Goal: Task Accomplishment & Management: Use online tool/utility

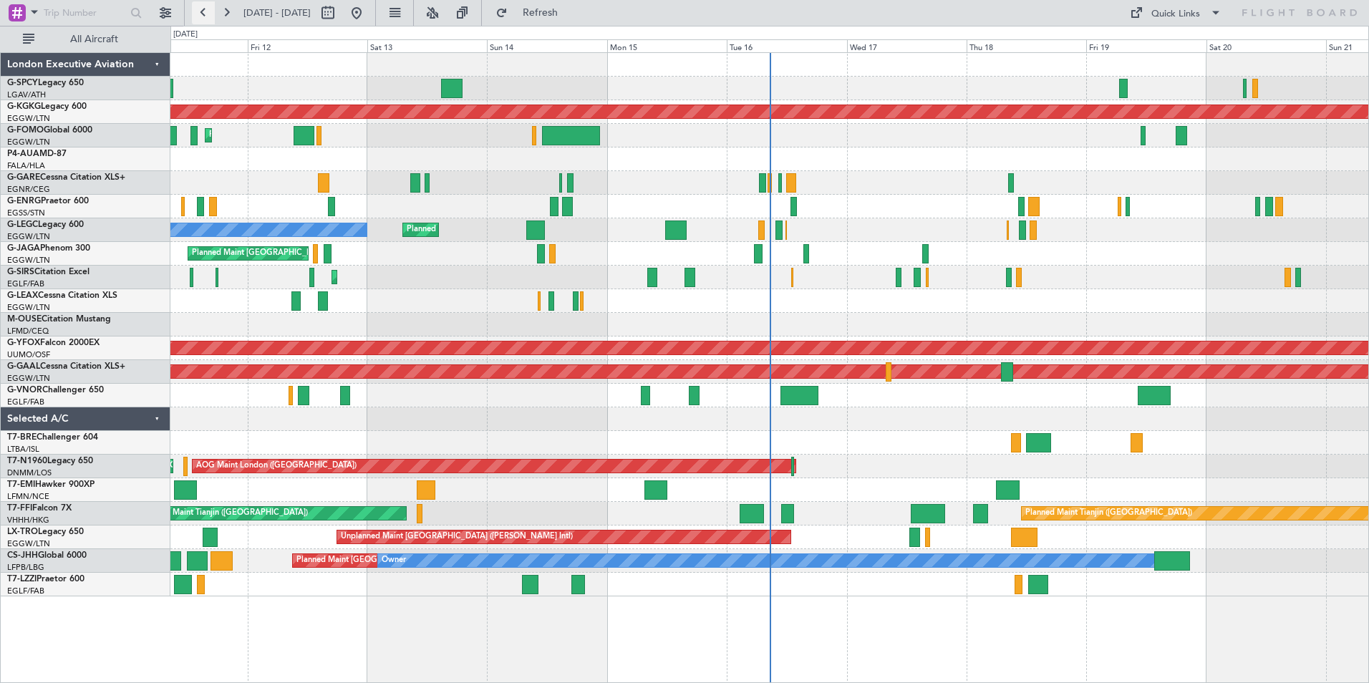
click at [206, 12] on button at bounding box center [203, 12] width 23 height 23
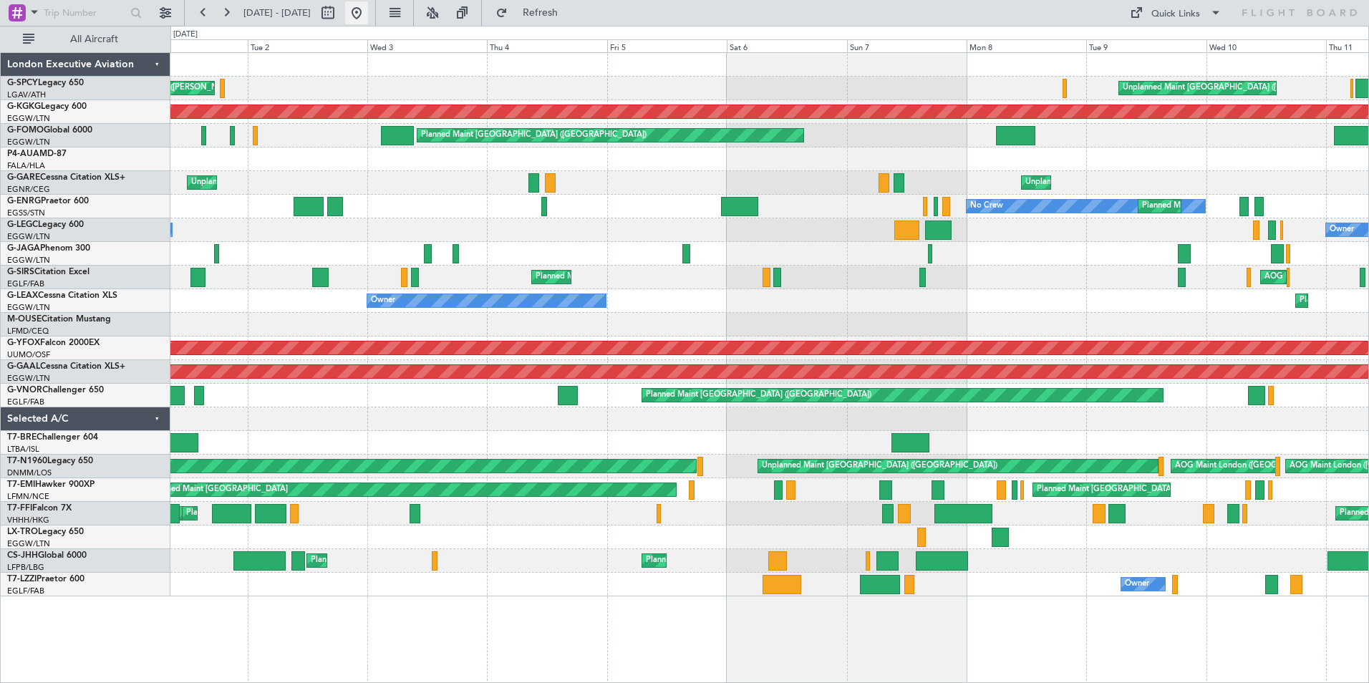
click at [368, 16] on button at bounding box center [356, 12] width 23 height 23
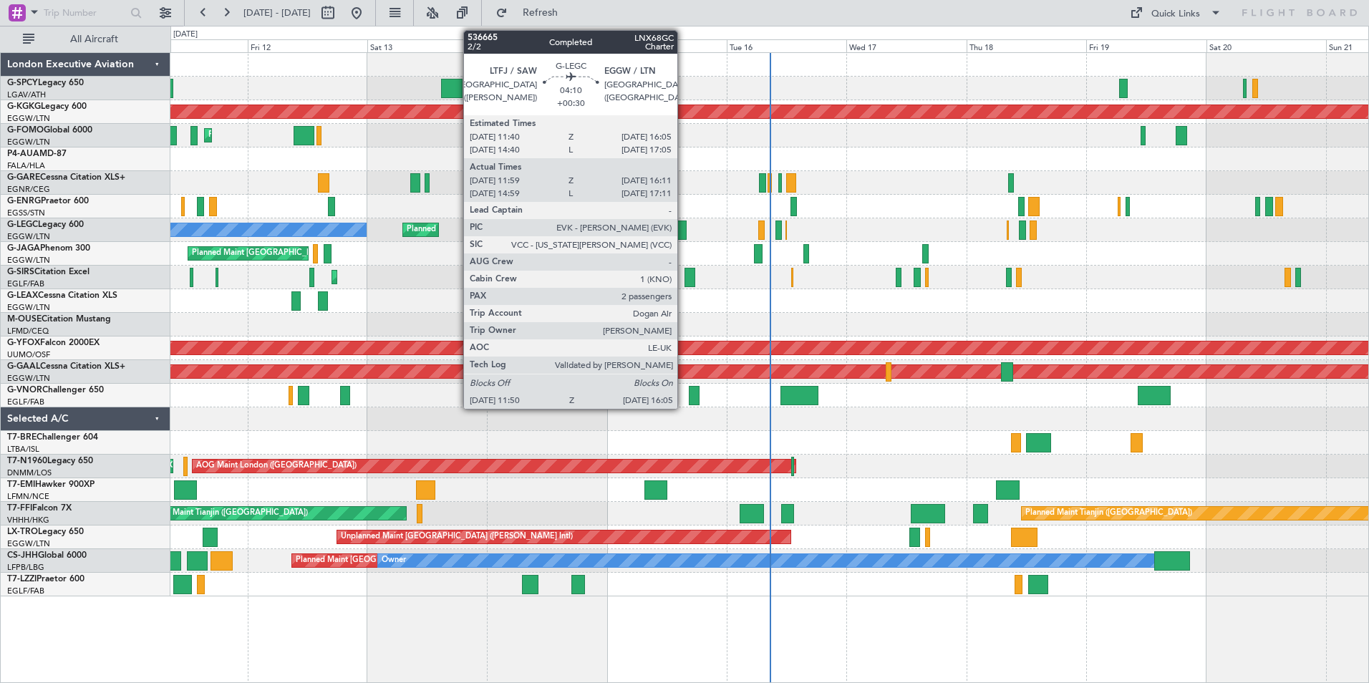
click at [684, 231] on div at bounding box center [675, 230] width 21 height 19
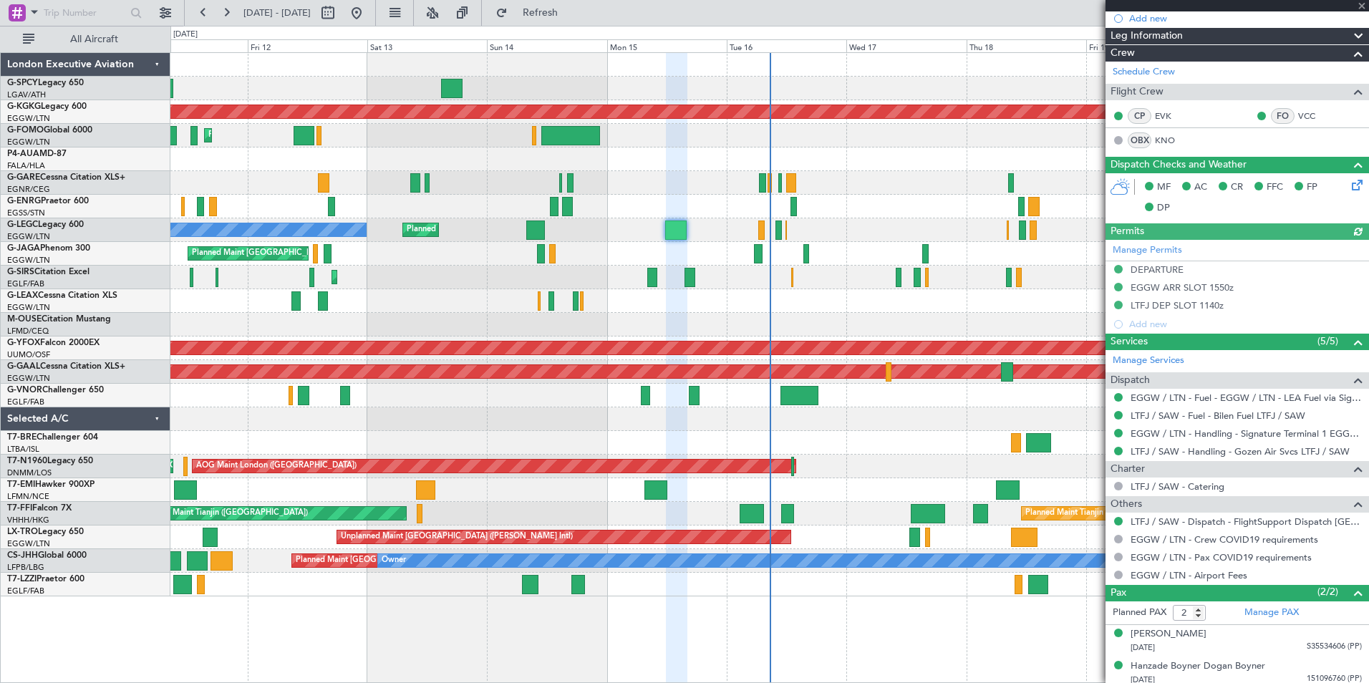
scroll to position [189, 0]
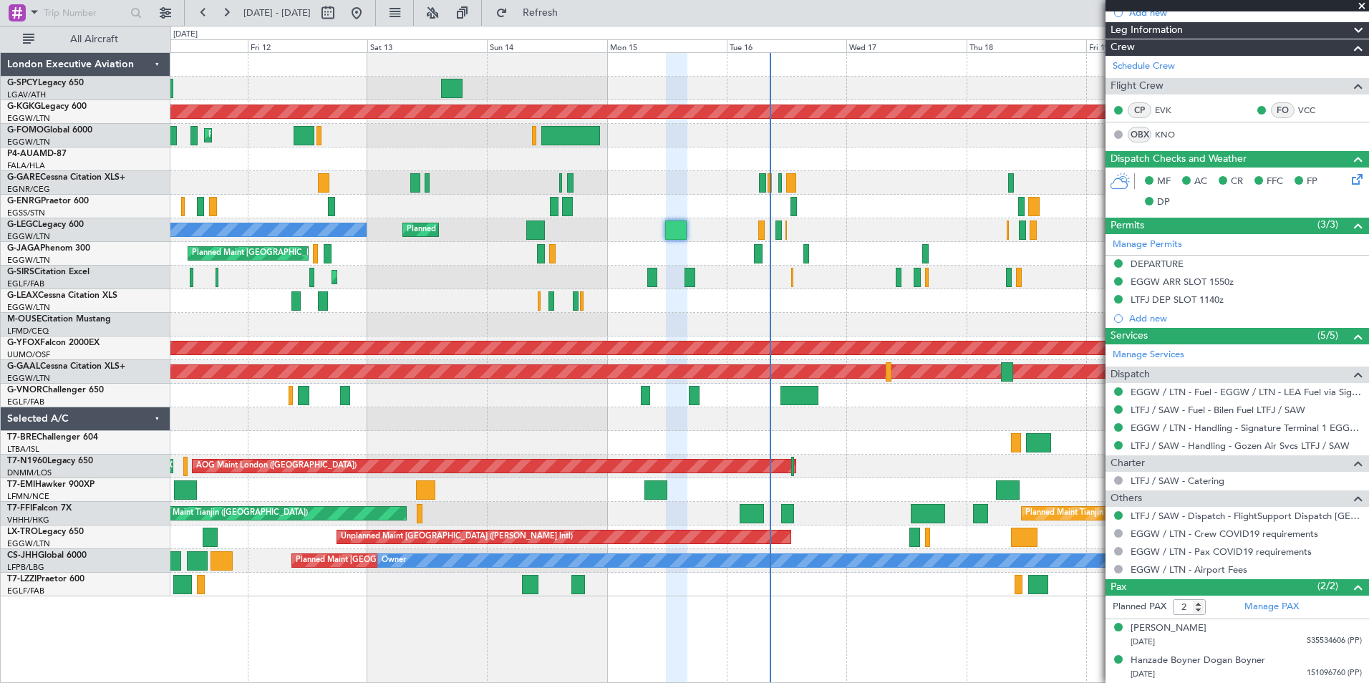
click at [1359, 6] on span at bounding box center [1362, 6] width 14 height 13
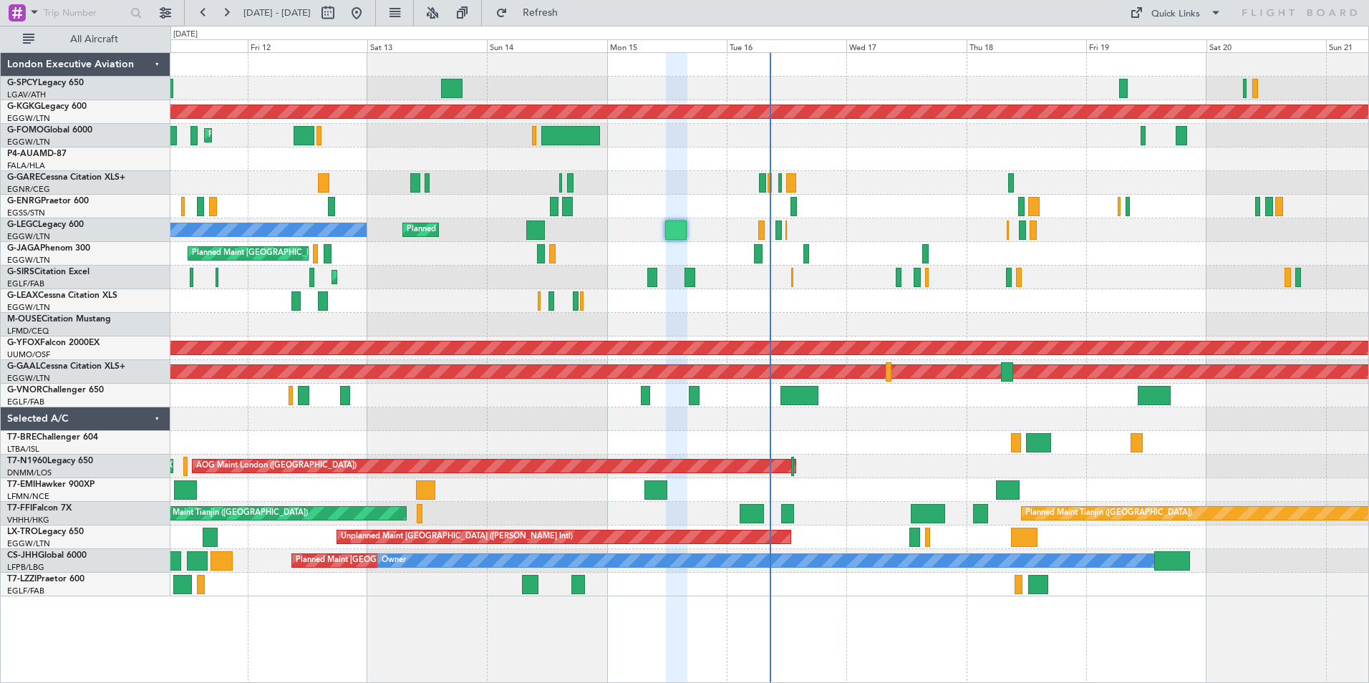
type input "0"
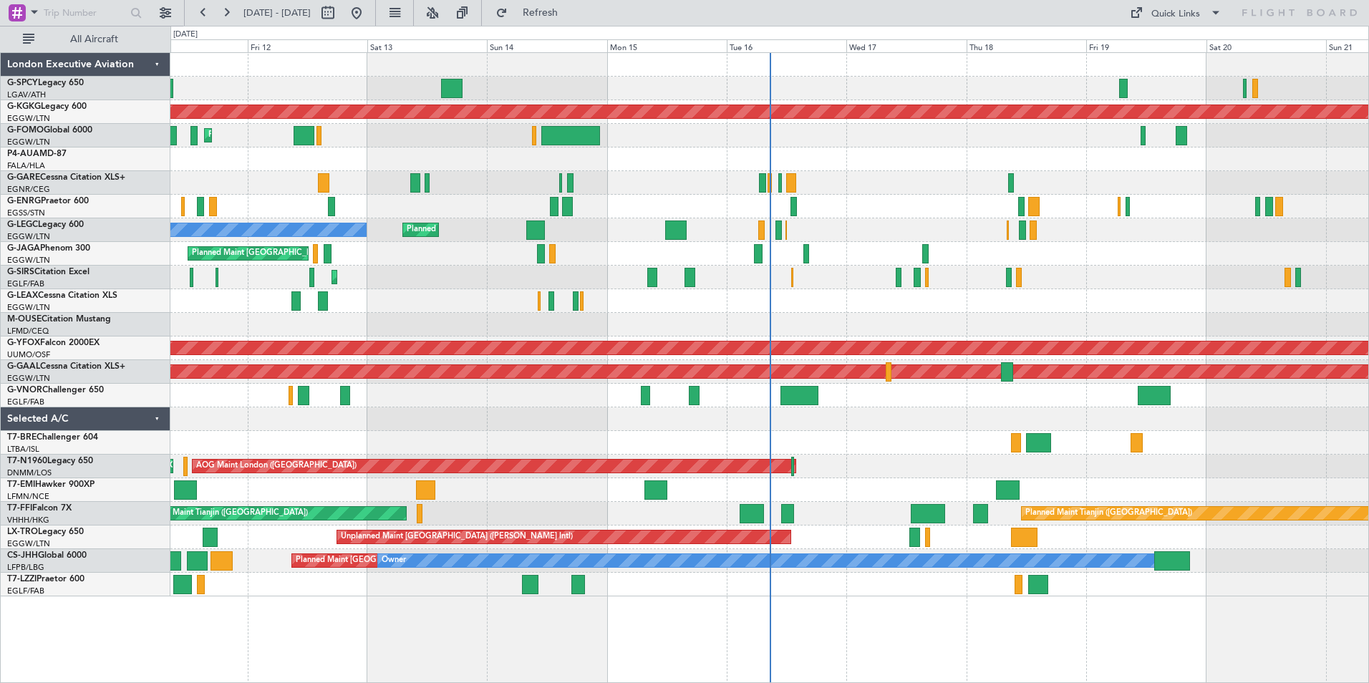
scroll to position [0, 0]
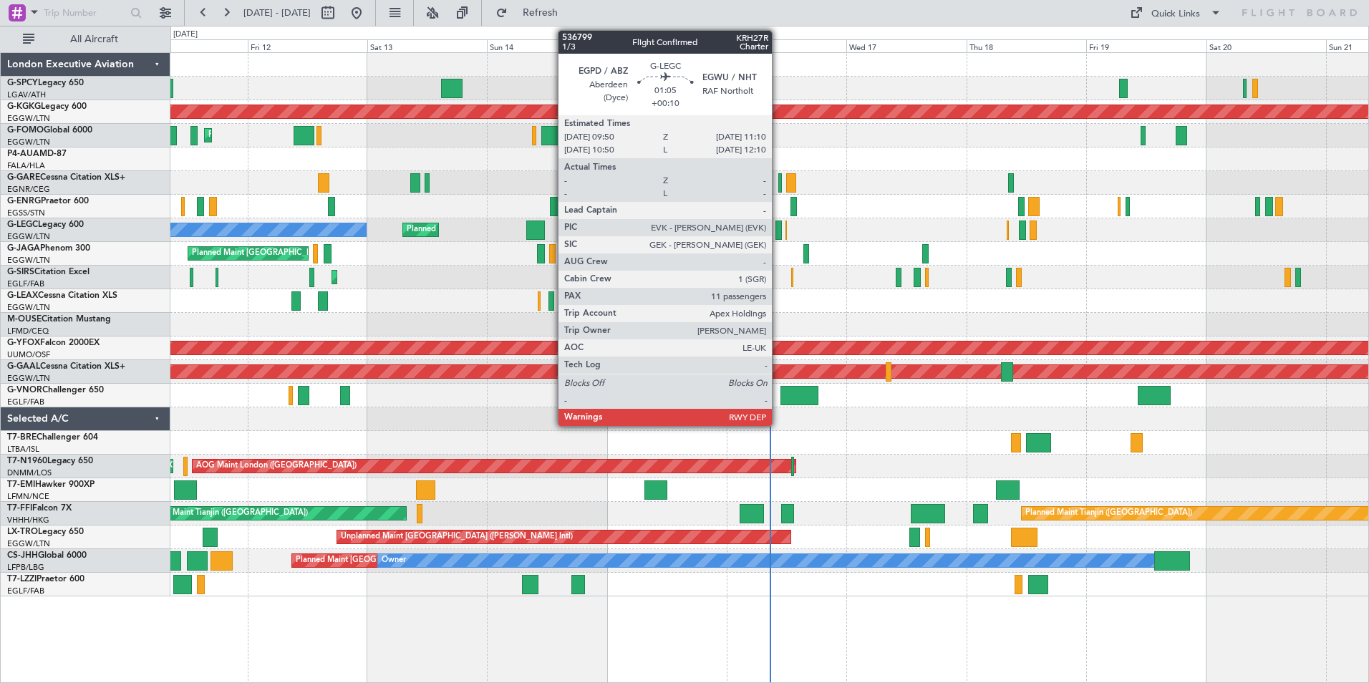
click at [778, 230] on div at bounding box center [779, 230] width 7 height 19
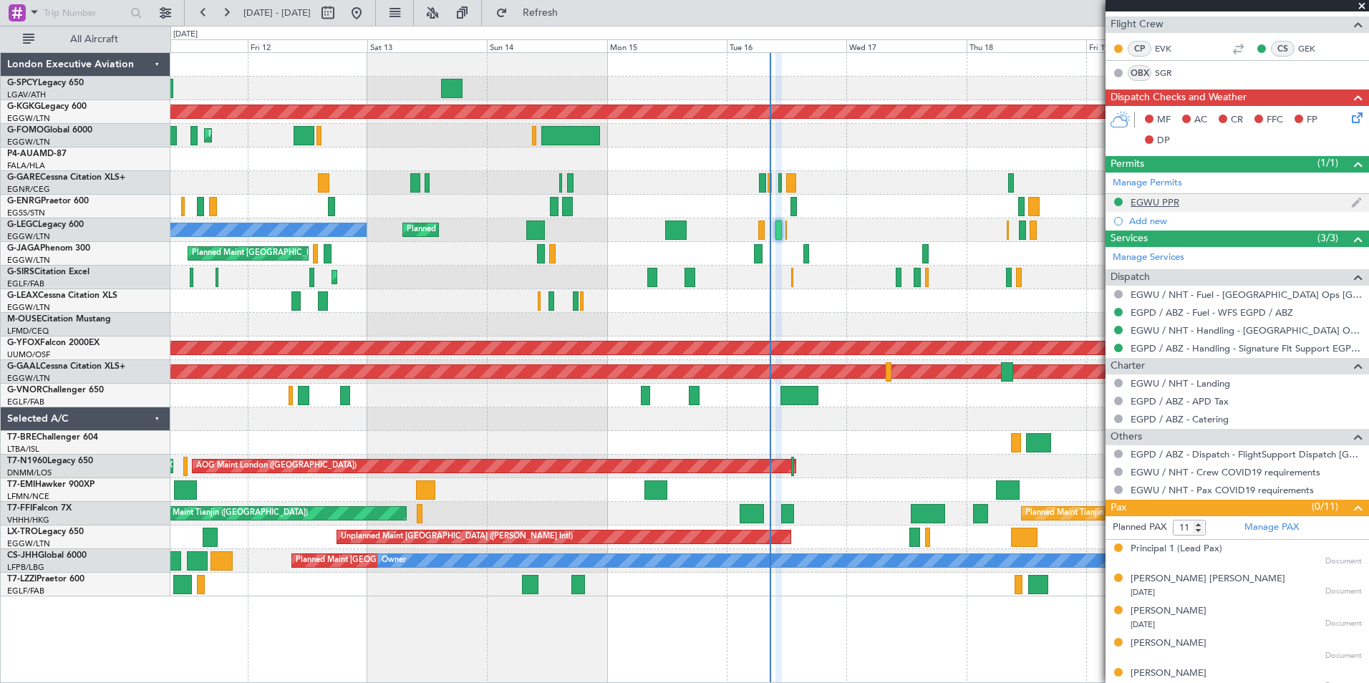
scroll to position [480, 0]
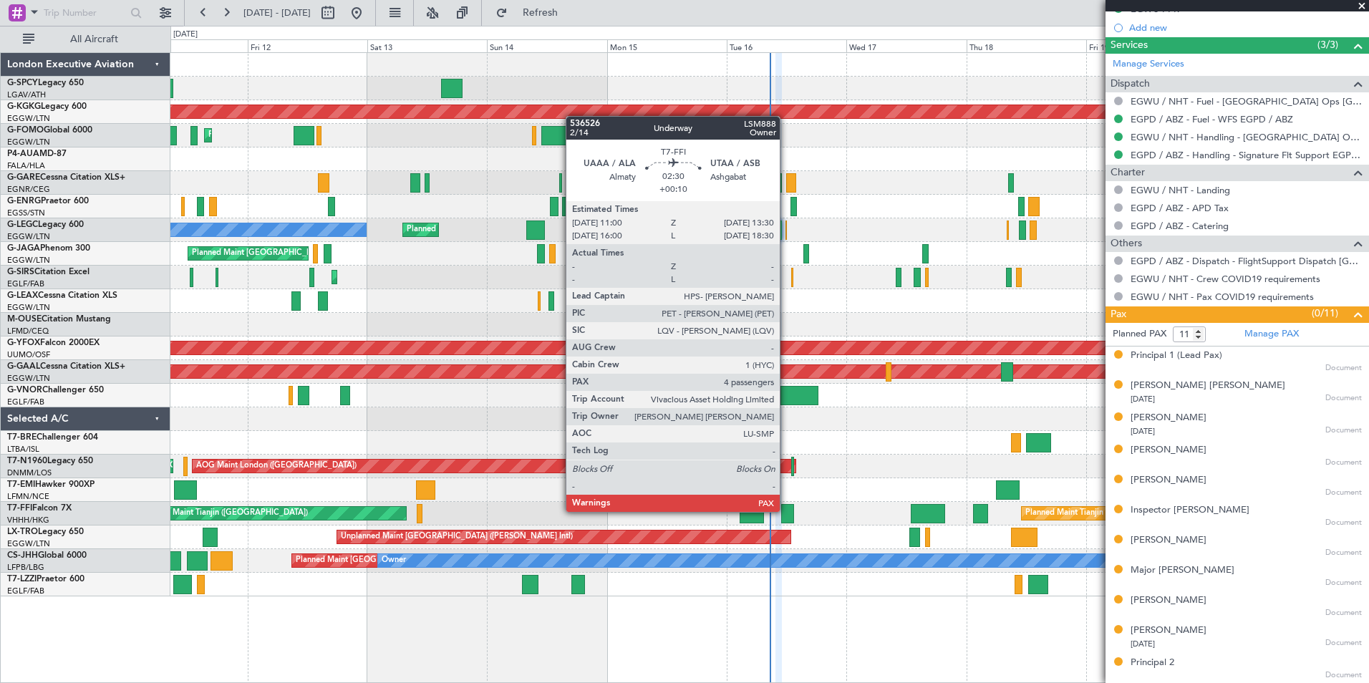
click at [786, 511] on div at bounding box center [787, 513] width 13 height 19
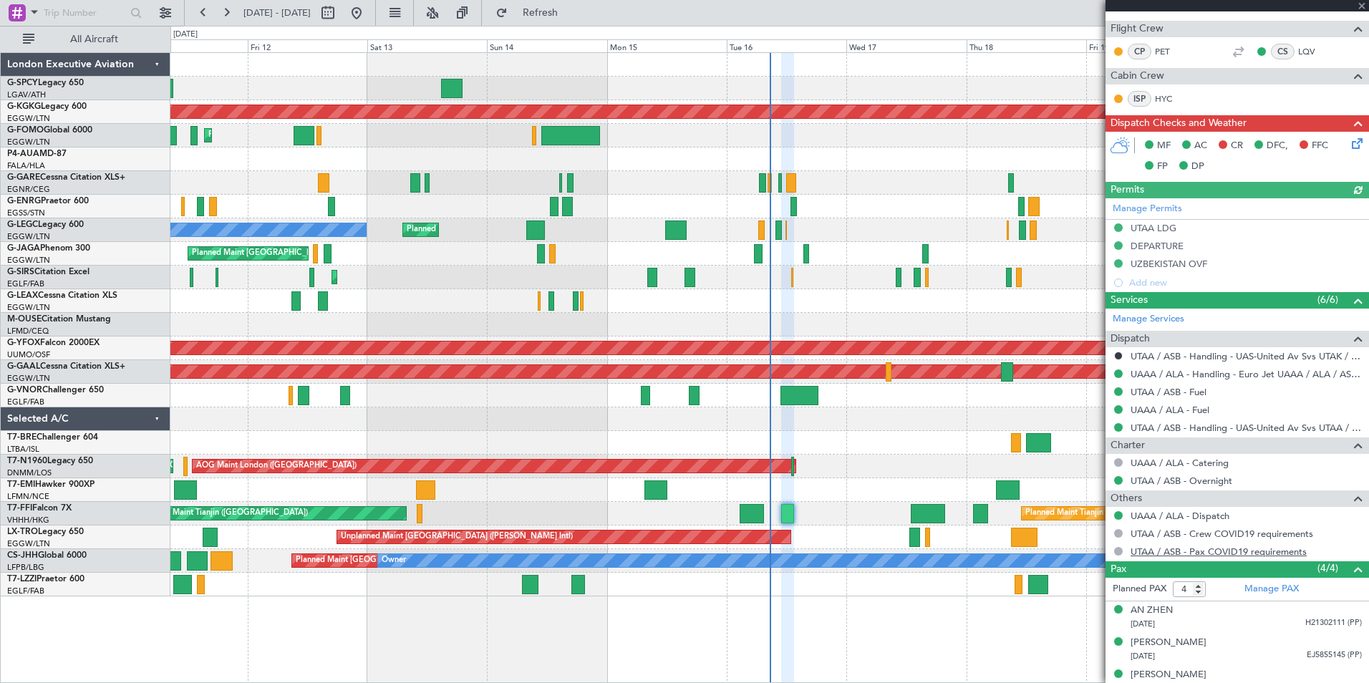
scroll to position [311, 0]
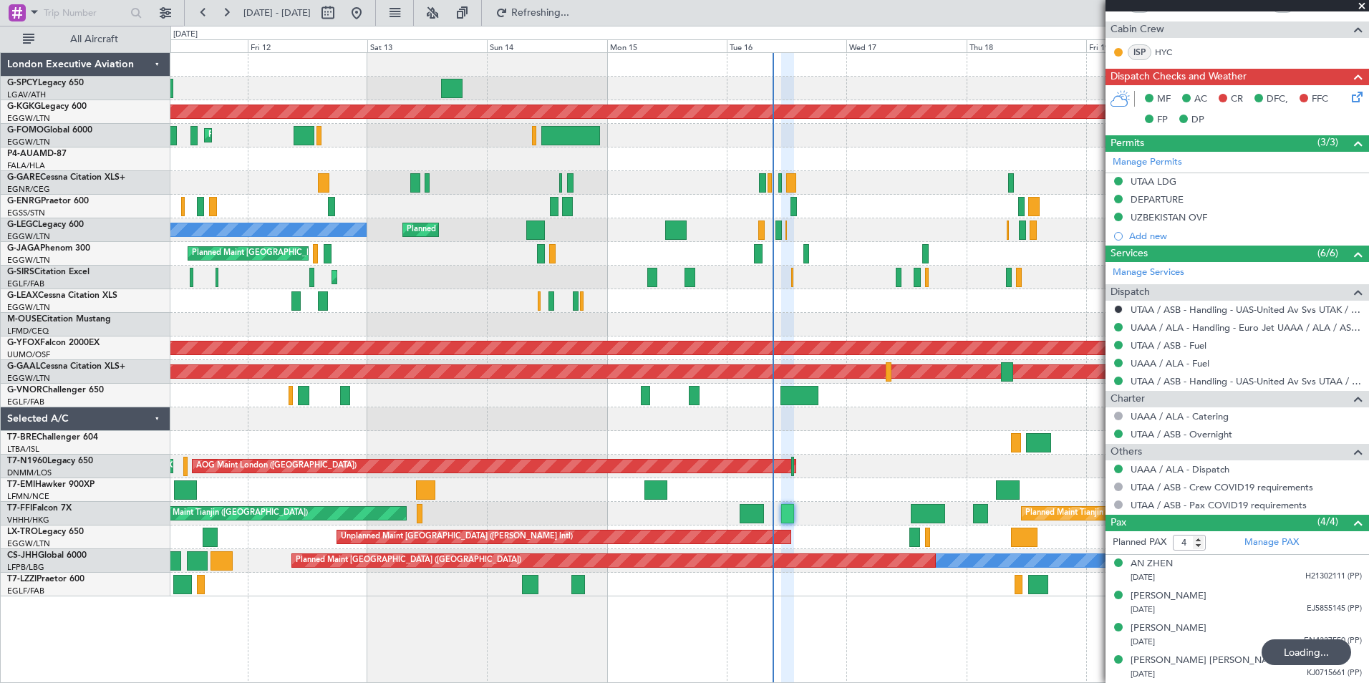
click at [1360, 4] on span at bounding box center [1362, 6] width 14 height 13
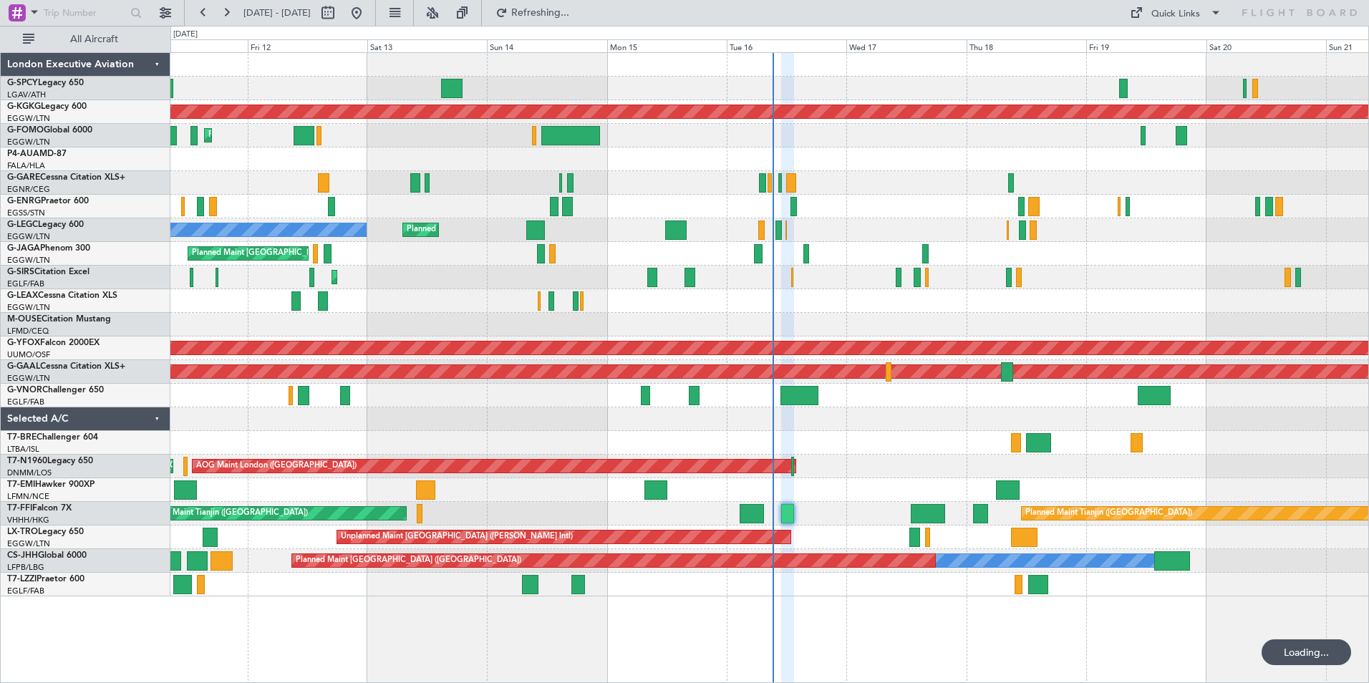
type input "0"
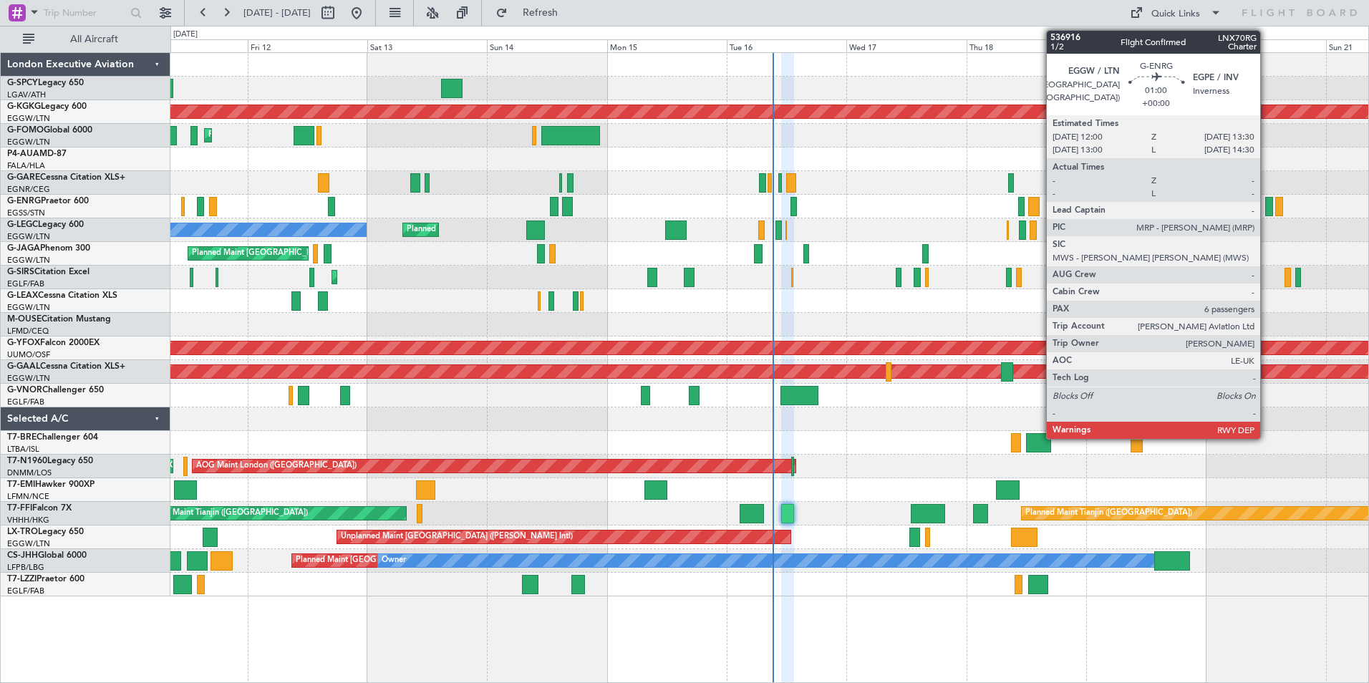
click at [1267, 206] on div at bounding box center [1269, 206] width 8 height 19
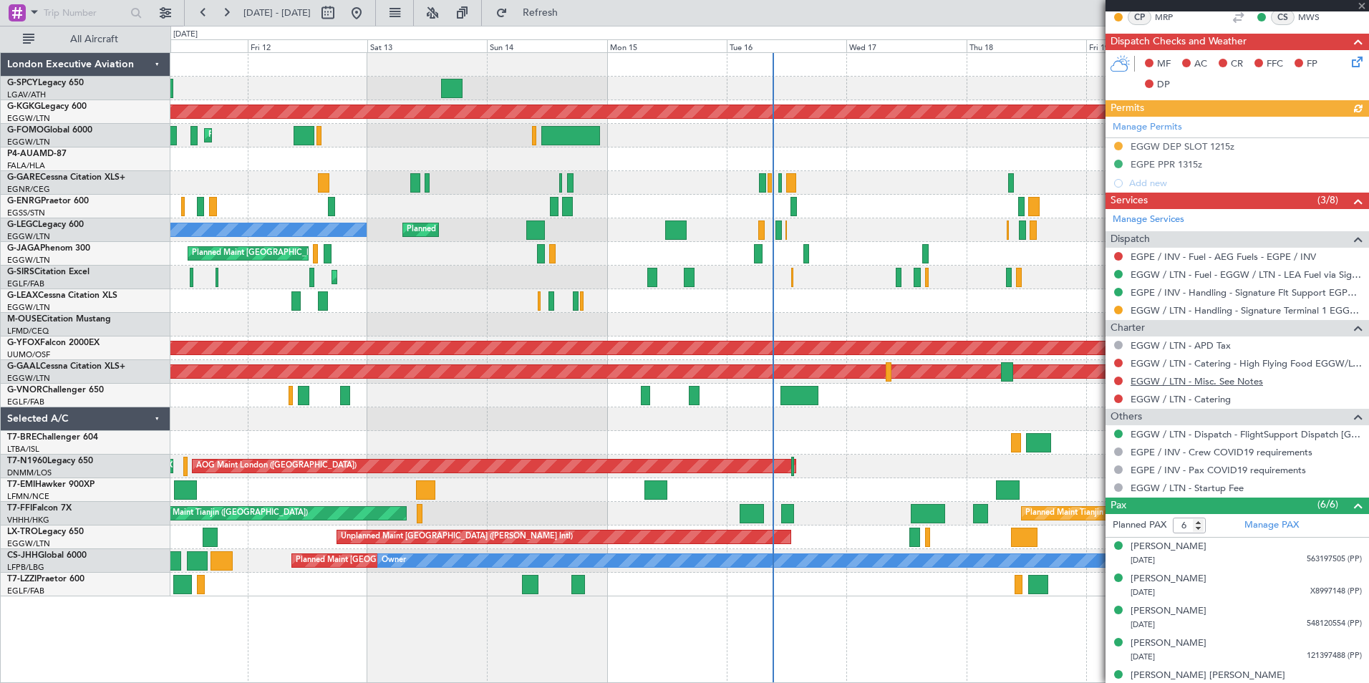
scroll to position [328, 0]
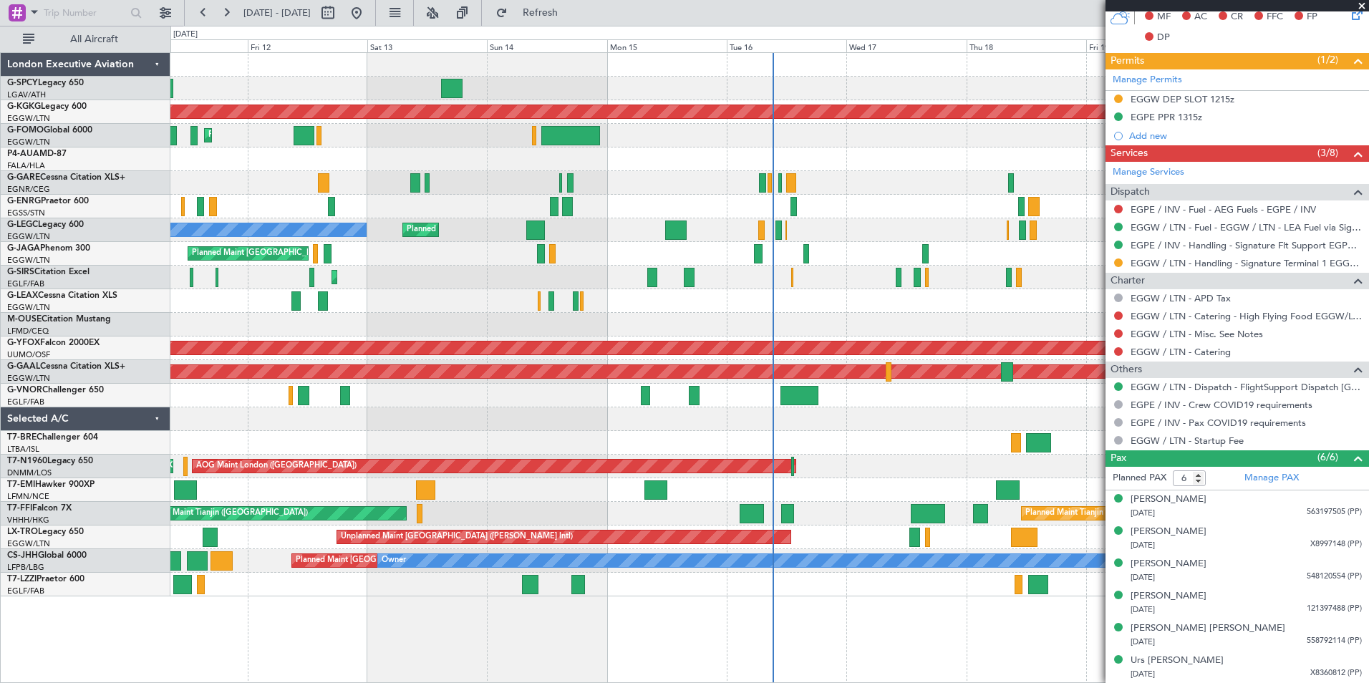
click at [1362, 4] on span at bounding box center [1362, 6] width 14 height 13
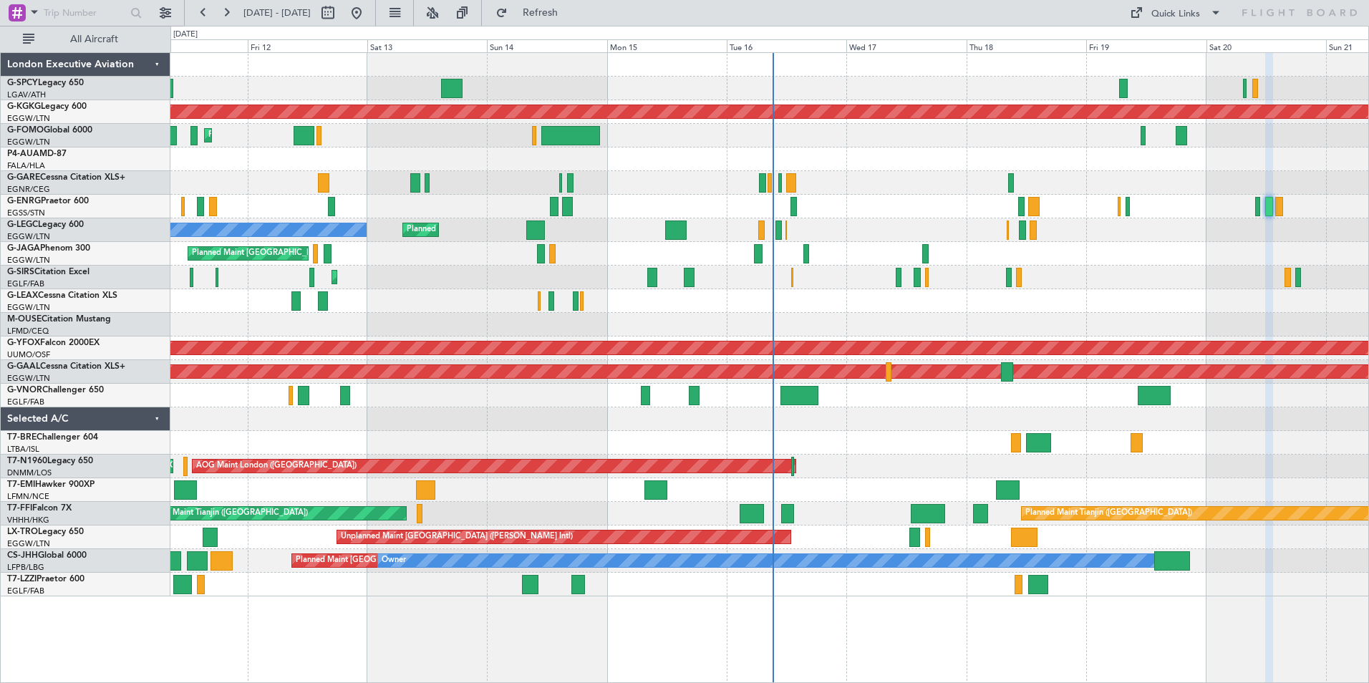
type input "0"
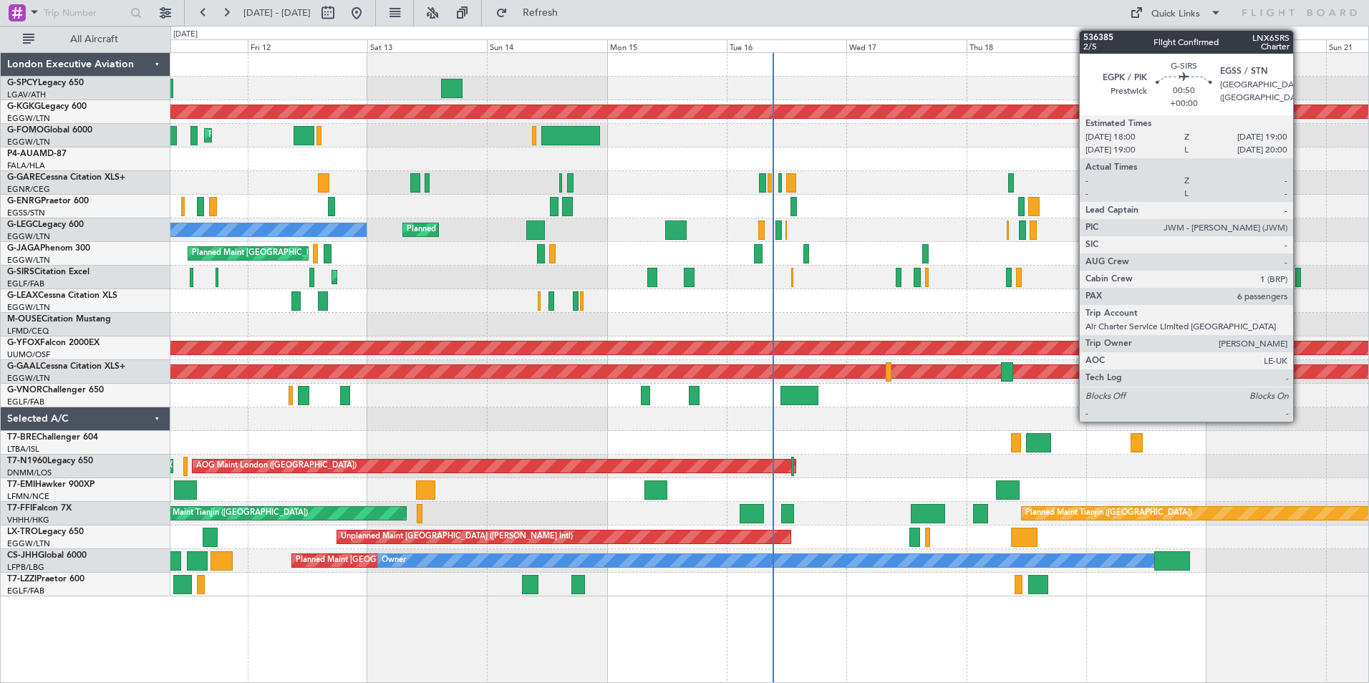
click at [1300, 274] on div at bounding box center [1298, 277] width 5 height 19
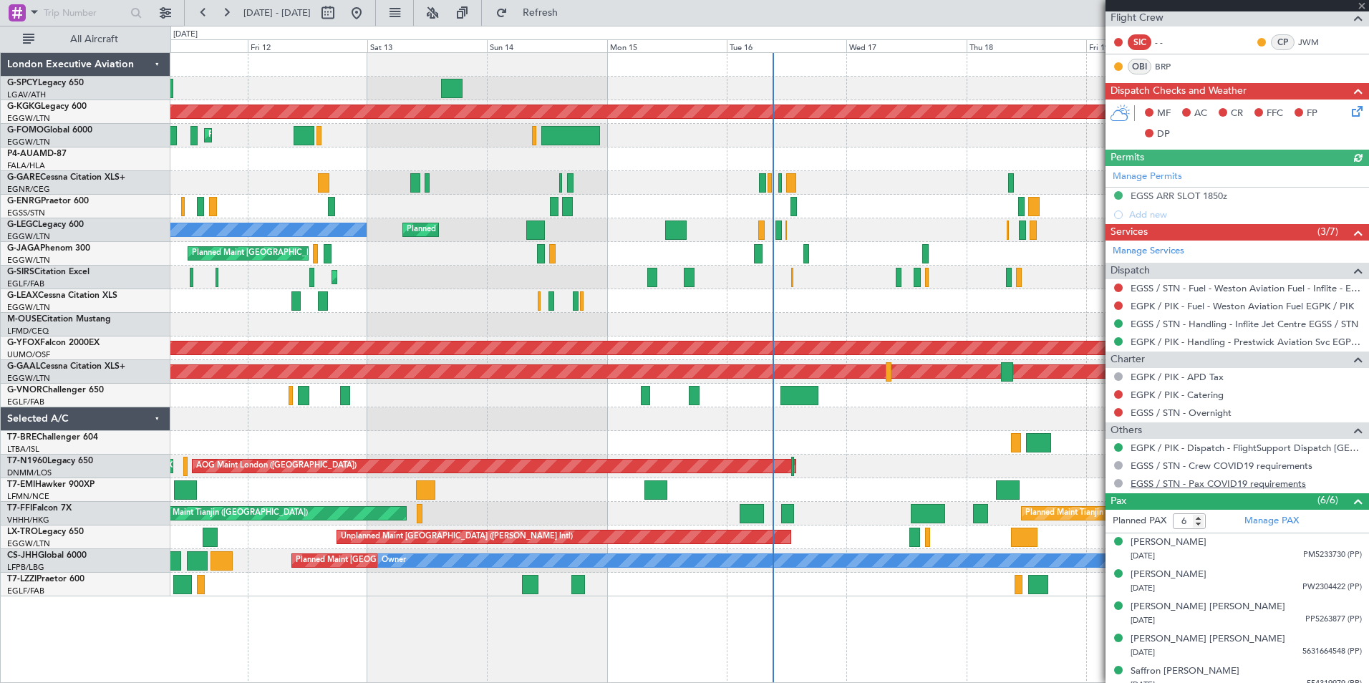
scroll to position [300, 0]
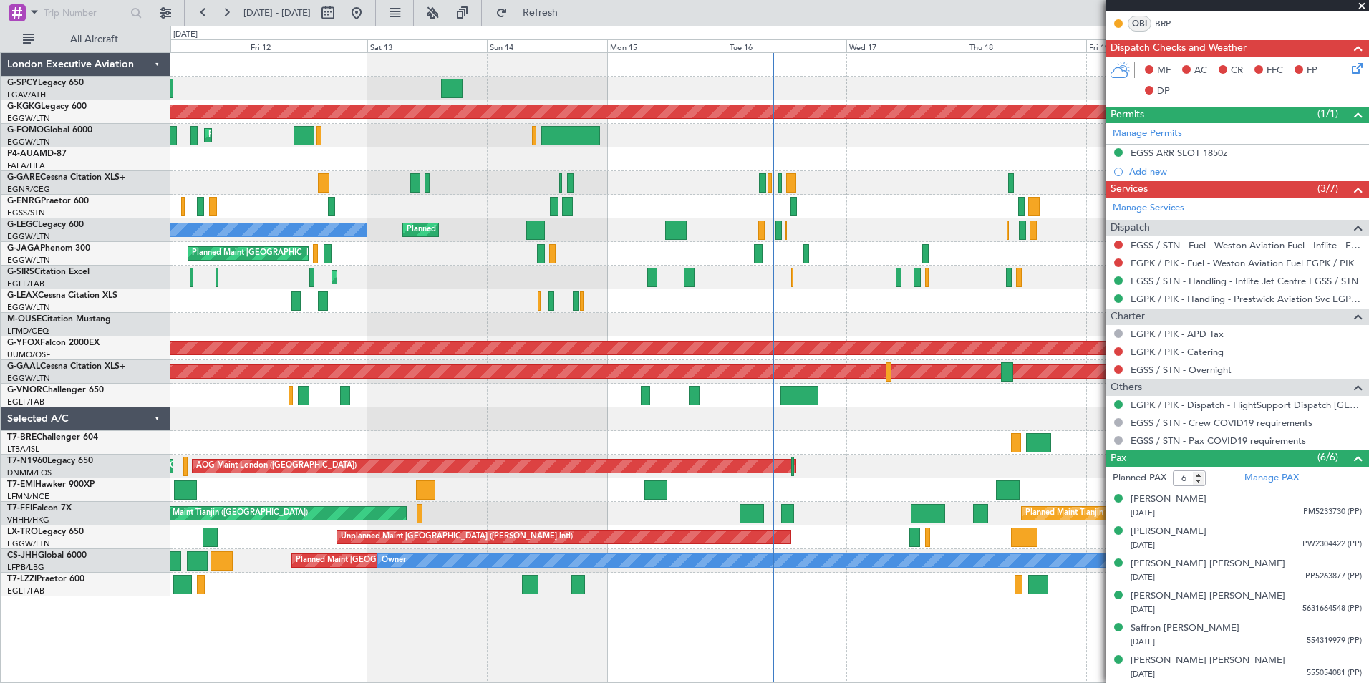
click at [1360, 5] on span at bounding box center [1362, 6] width 14 height 13
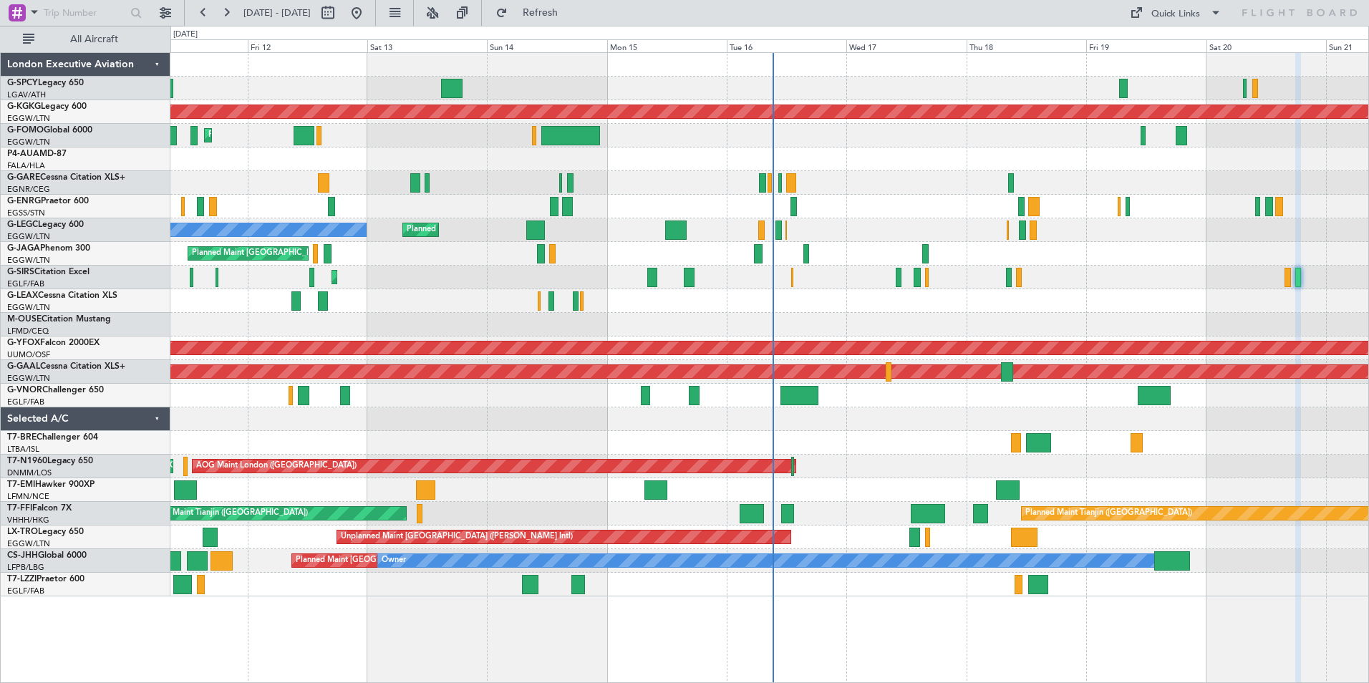
type input "0"
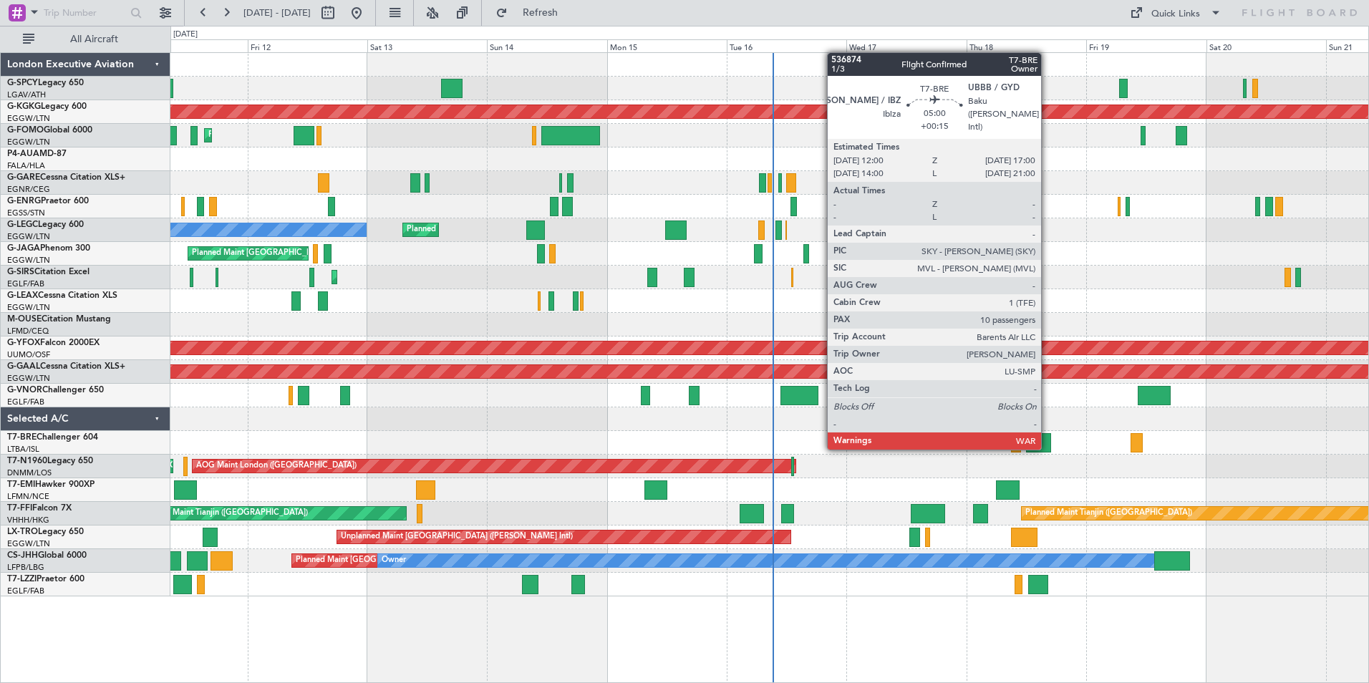
click at [1048, 447] on div at bounding box center [1038, 442] width 25 height 19
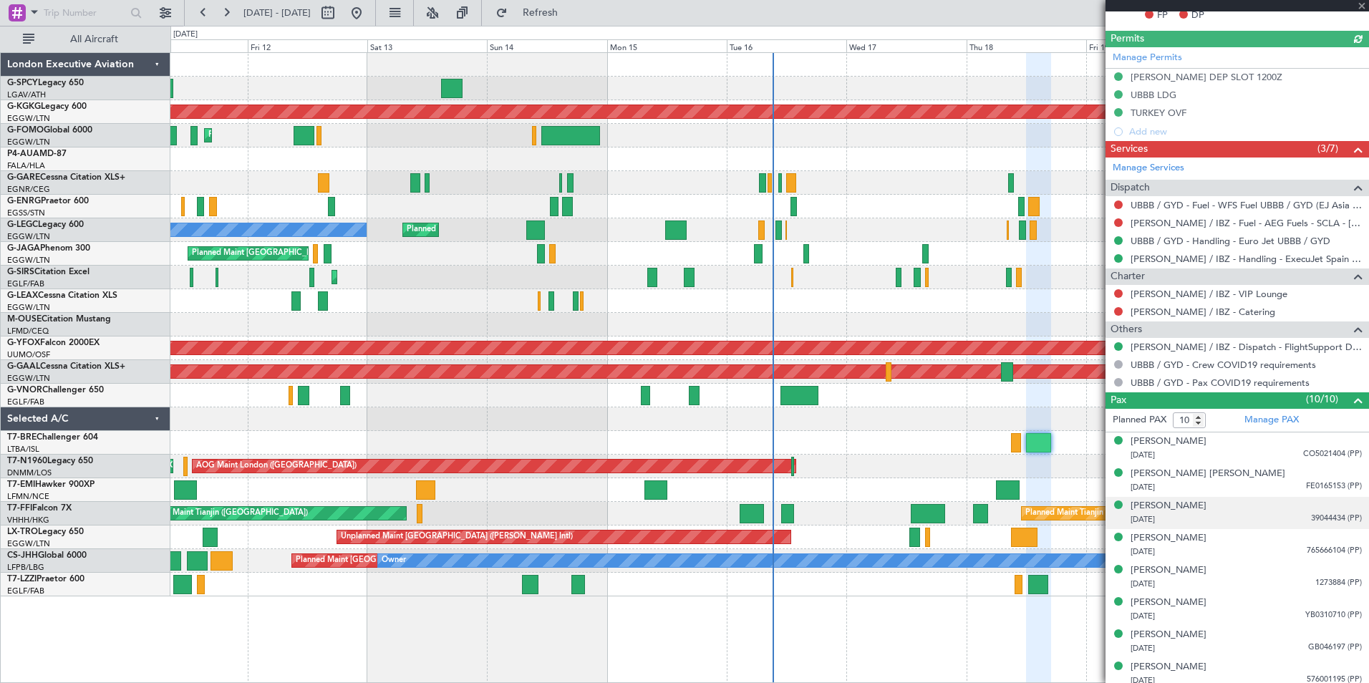
scroll to position [429, 0]
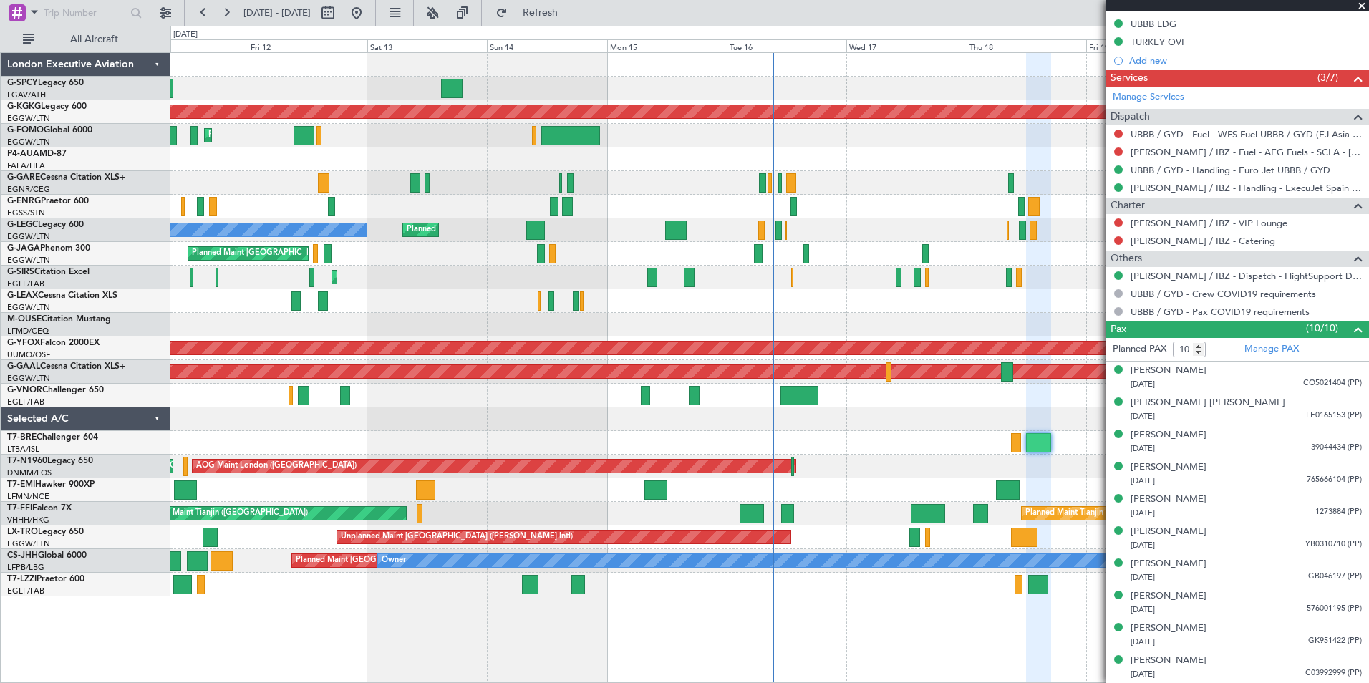
click at [1364, 8] on span at bounding box center [1362, 6] width 14 height 13
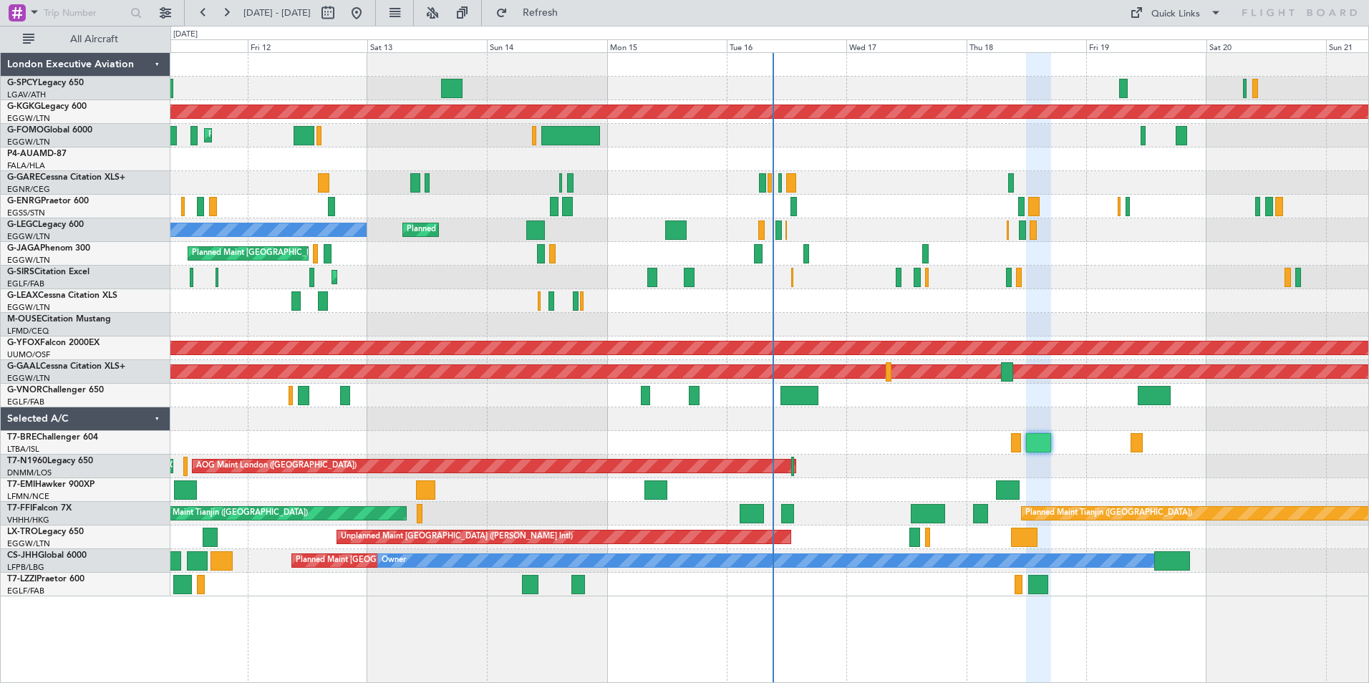
type input "0"
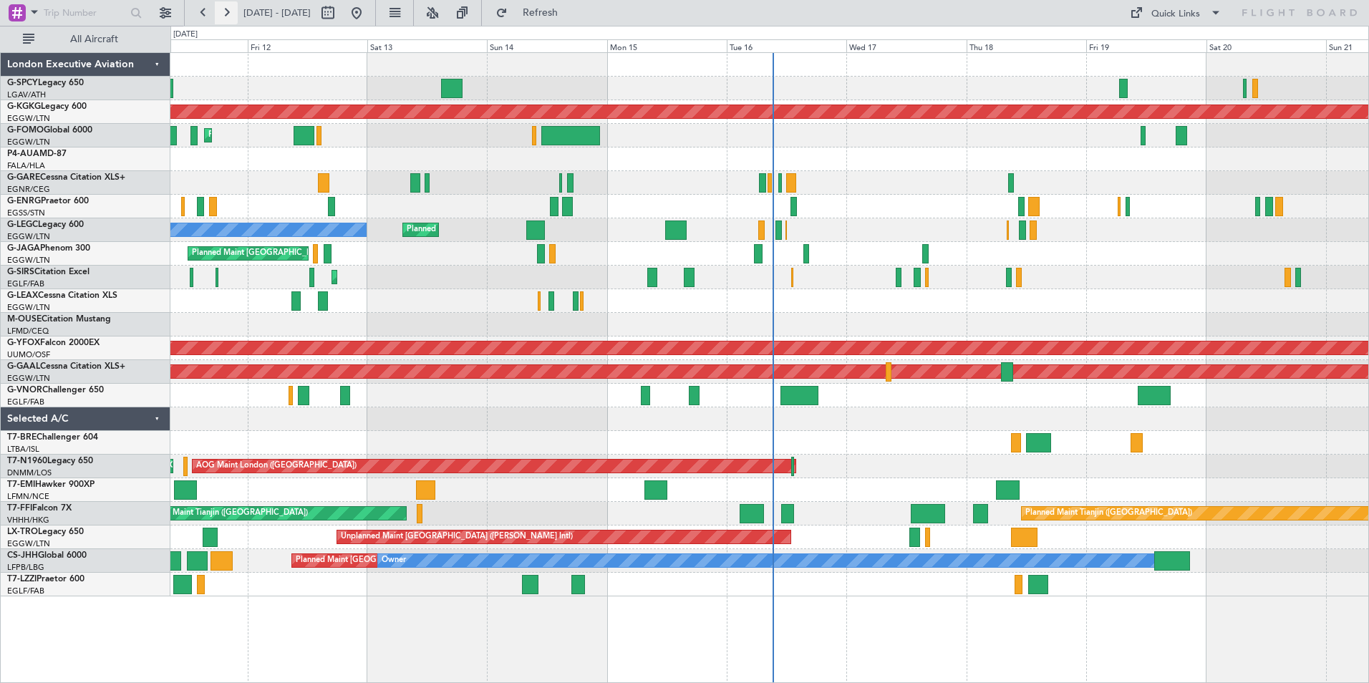
click at [224, 13] on button at bounding box center [226, 12] width 23 height 23
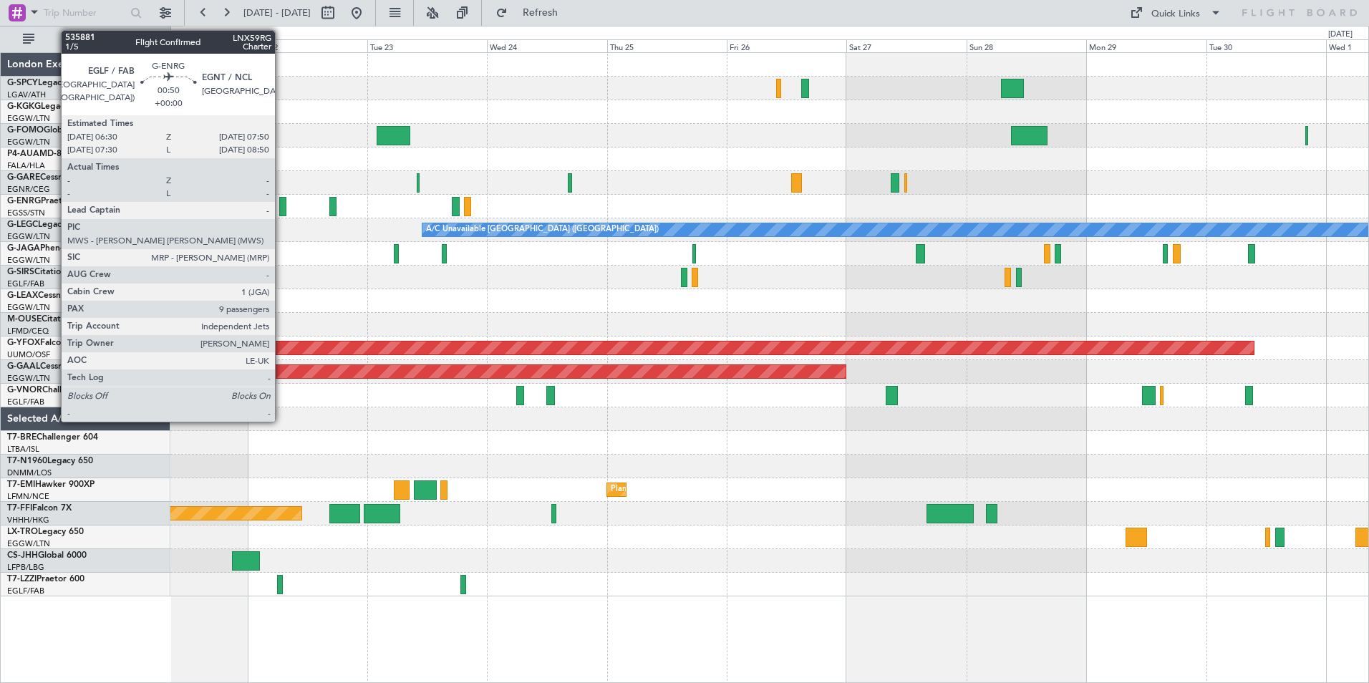
click at [280, 211] on div at bounding box center [282, 206] width 7 height 19
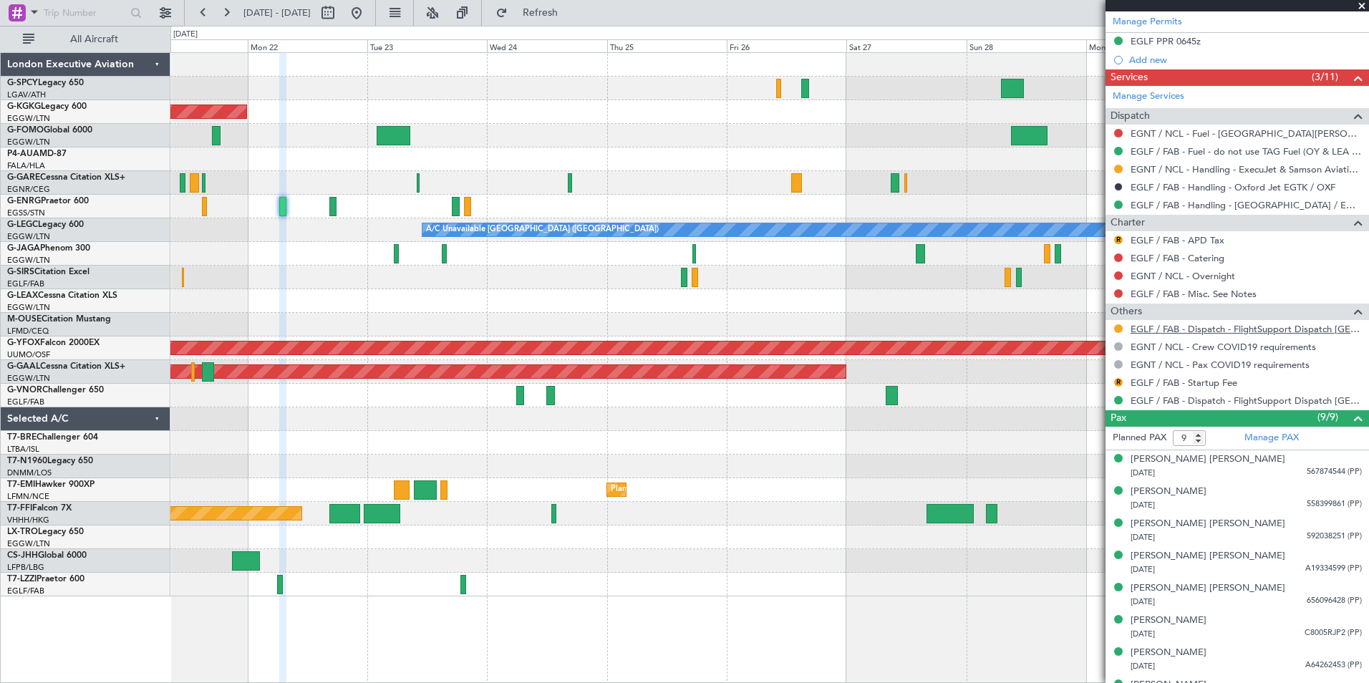
scroll to position [486, 0]
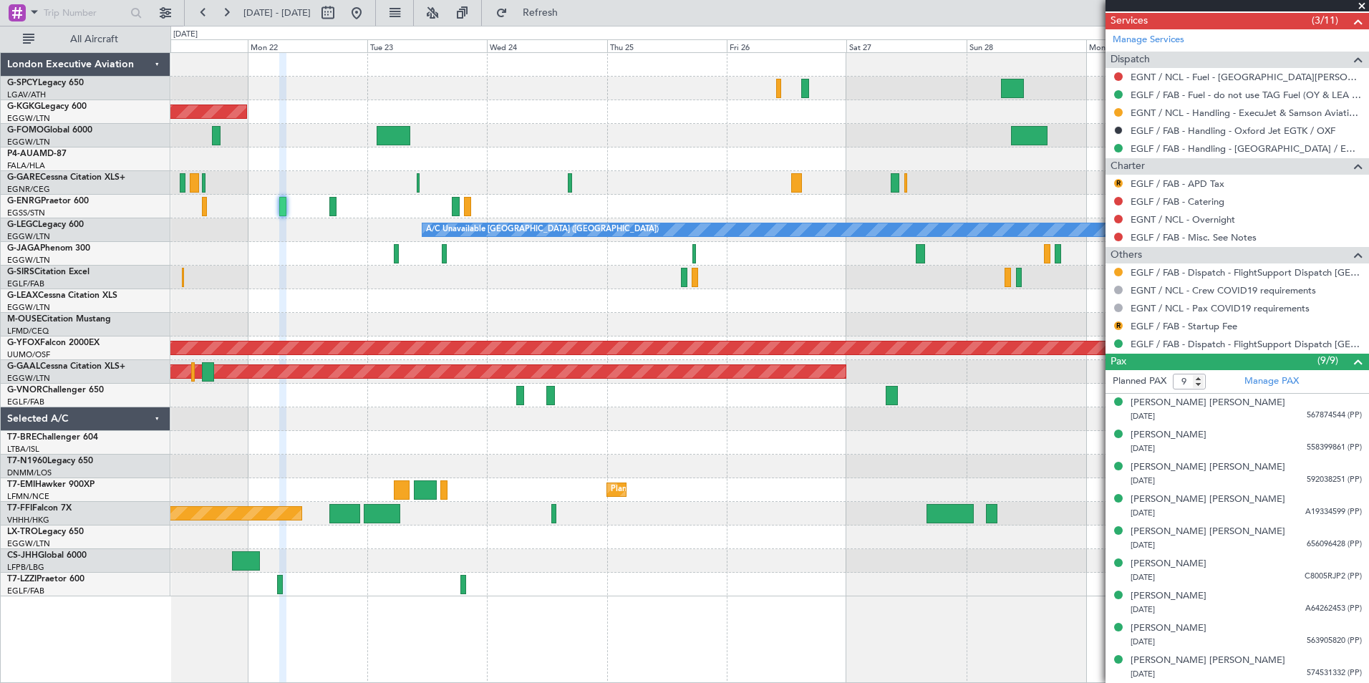
click at [1358, 5] on span at bounding box center [1362, 6] width 14 height 13
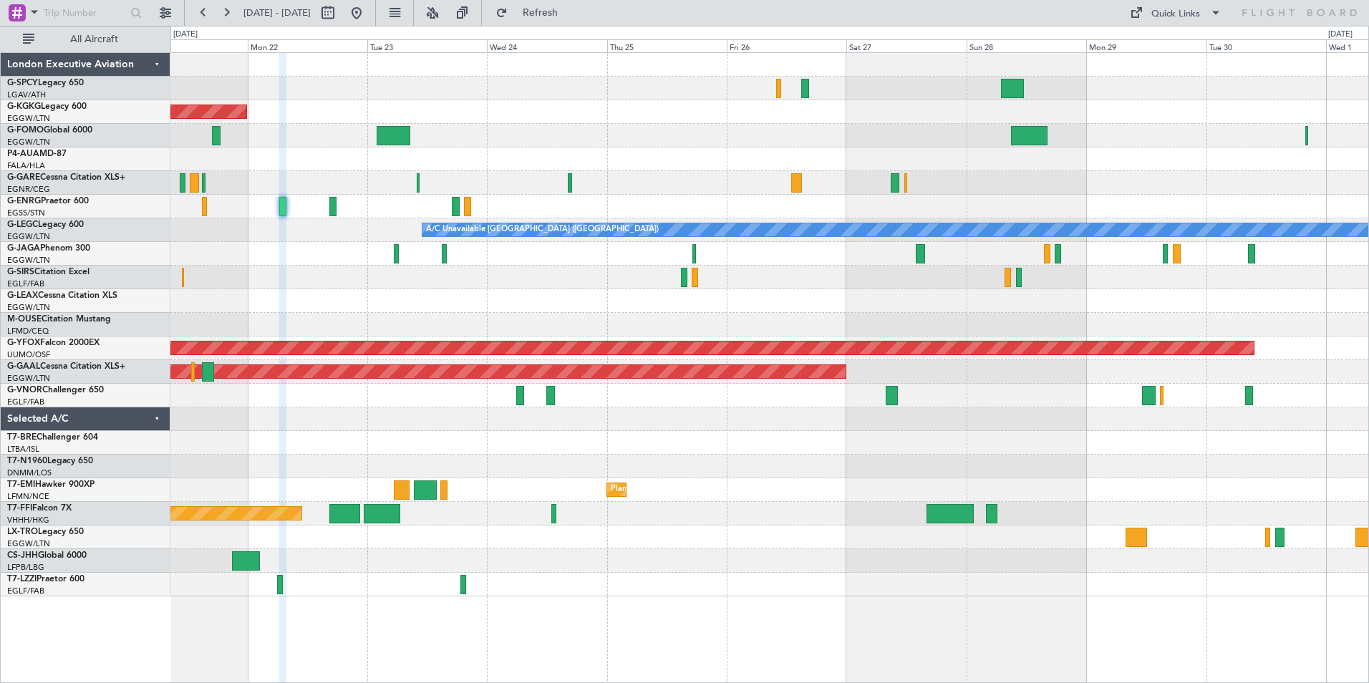
type input "0"
click at [202, 12] on button at bounding box center [203, 12] width 23 height 23
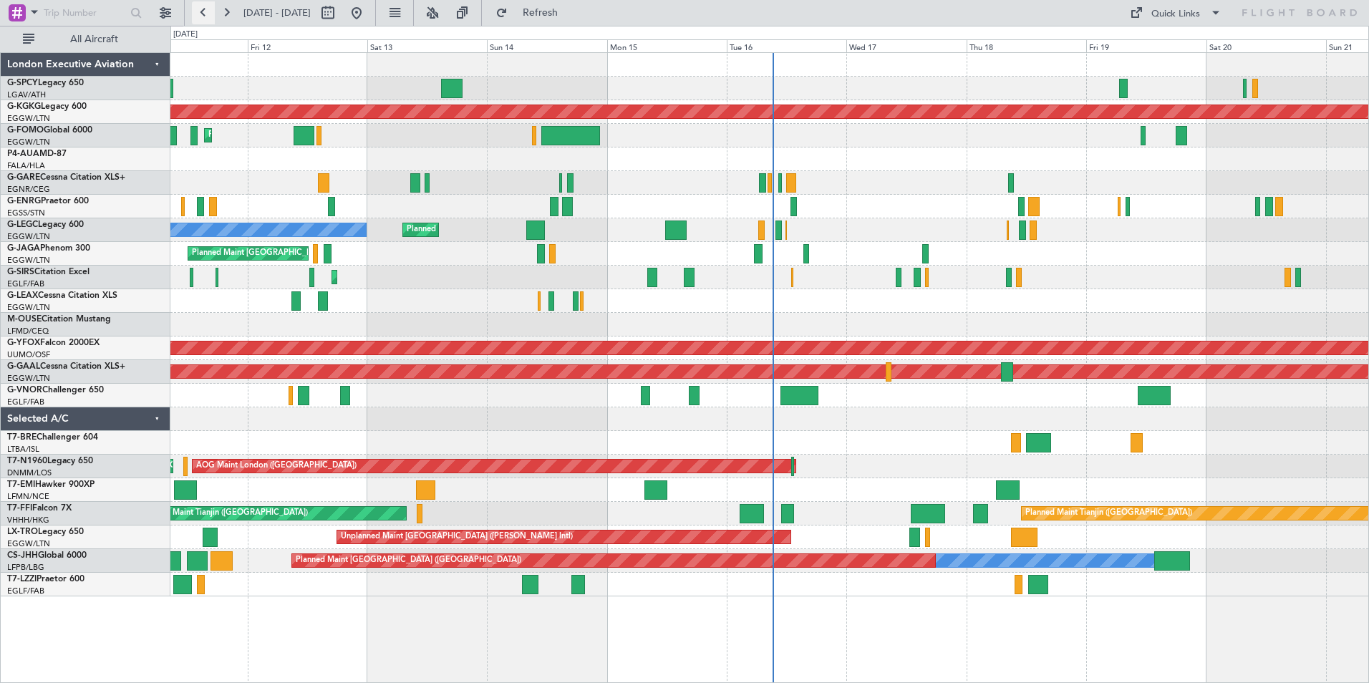
click at [203, 7] on button at bounding box center [203, 12] width 23 height 23
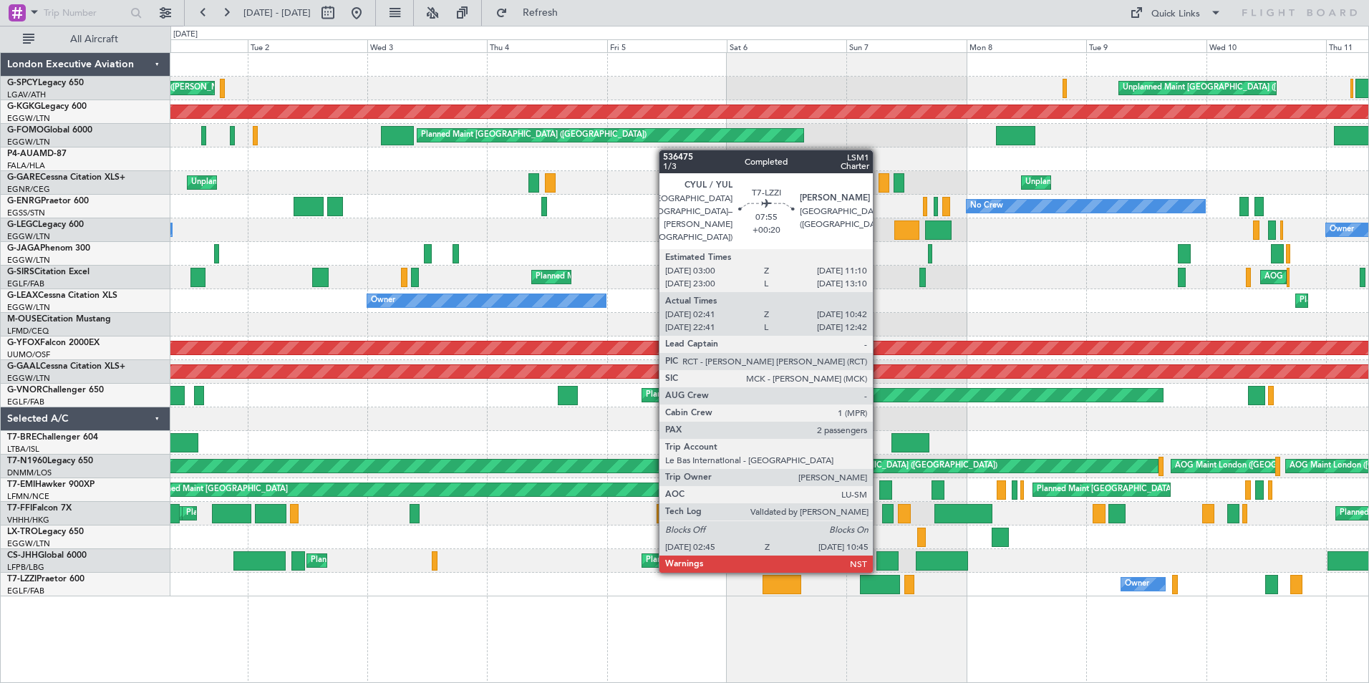
click at [879, 584] on div at bounding box center [880, 584] width 40 height 19
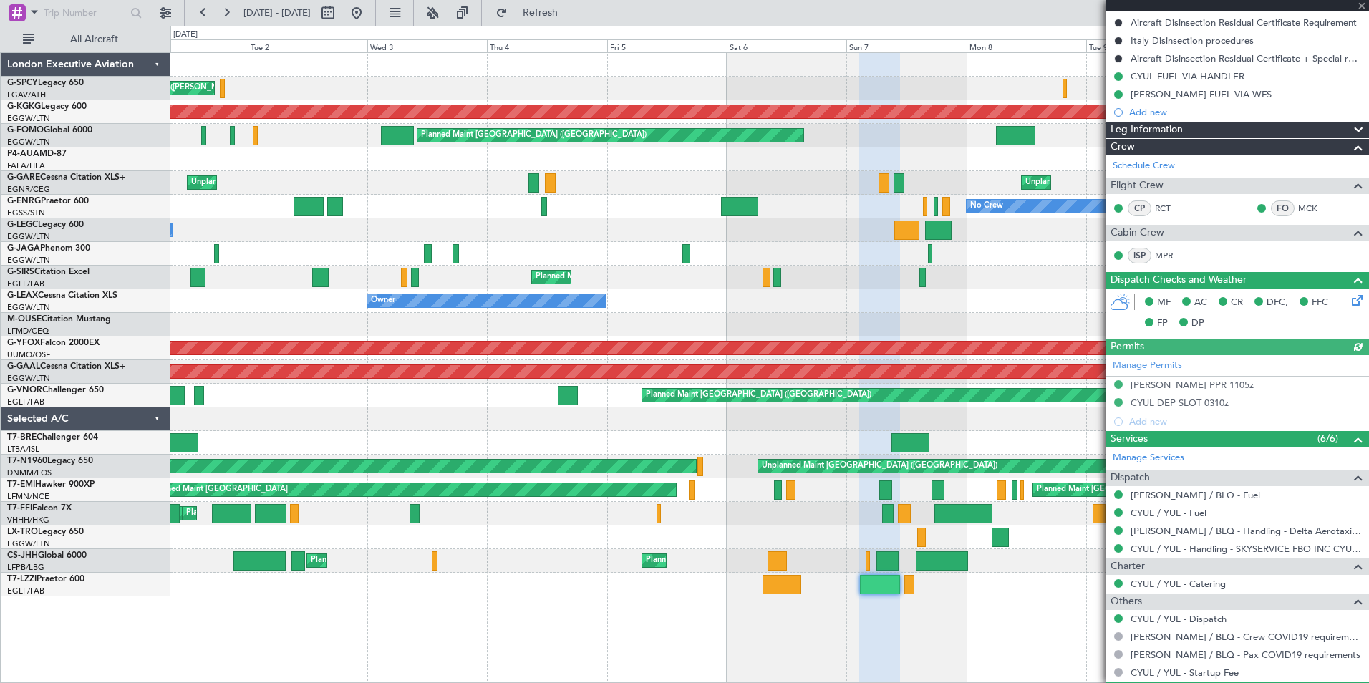
scroll to position [318, 0]
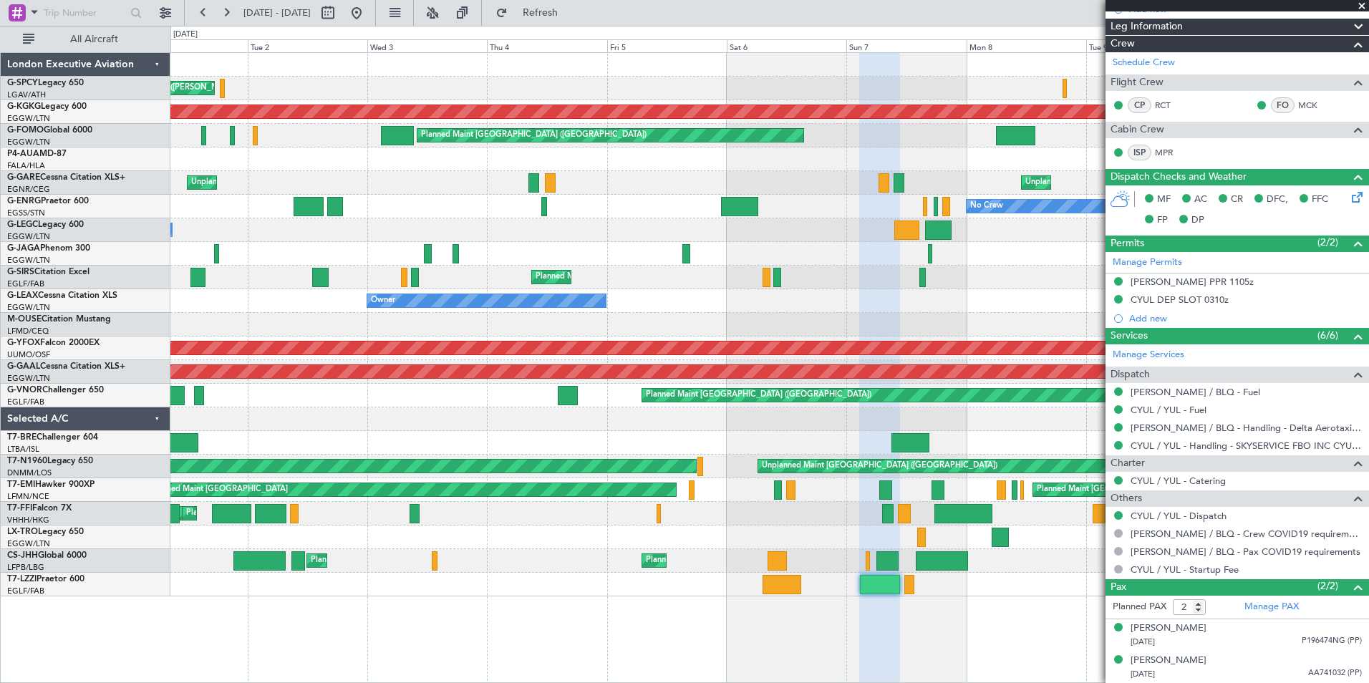
click at [1361, 4] on span at bounding box center [1362, 6] width 14 height 13
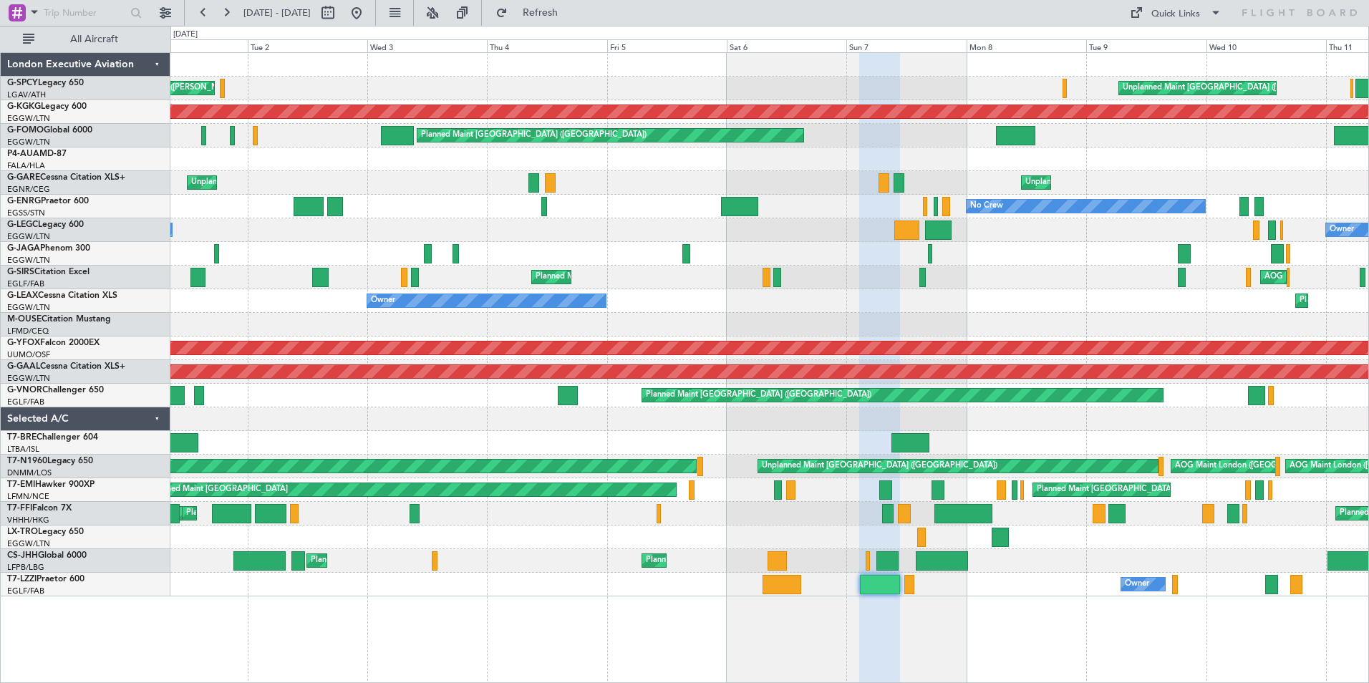
type input "0"
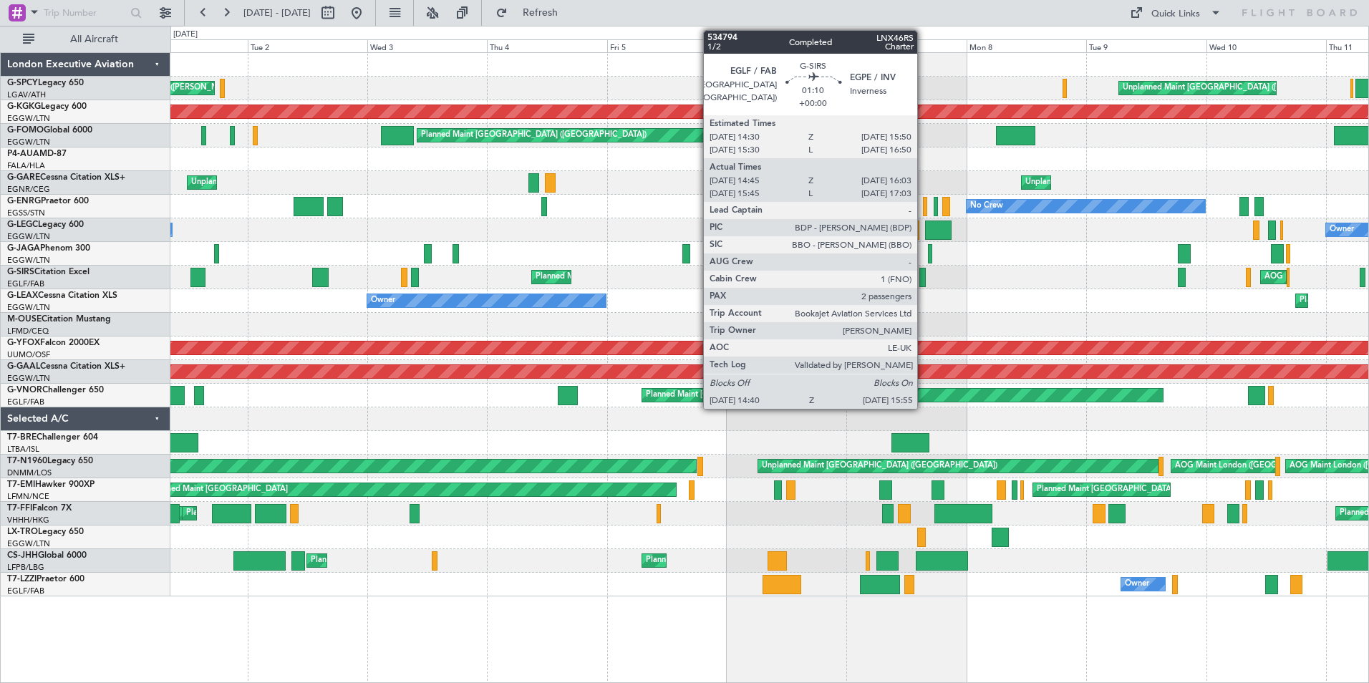
click at [924, 281] on div at bounding box center [923, 277] width 6 height 19
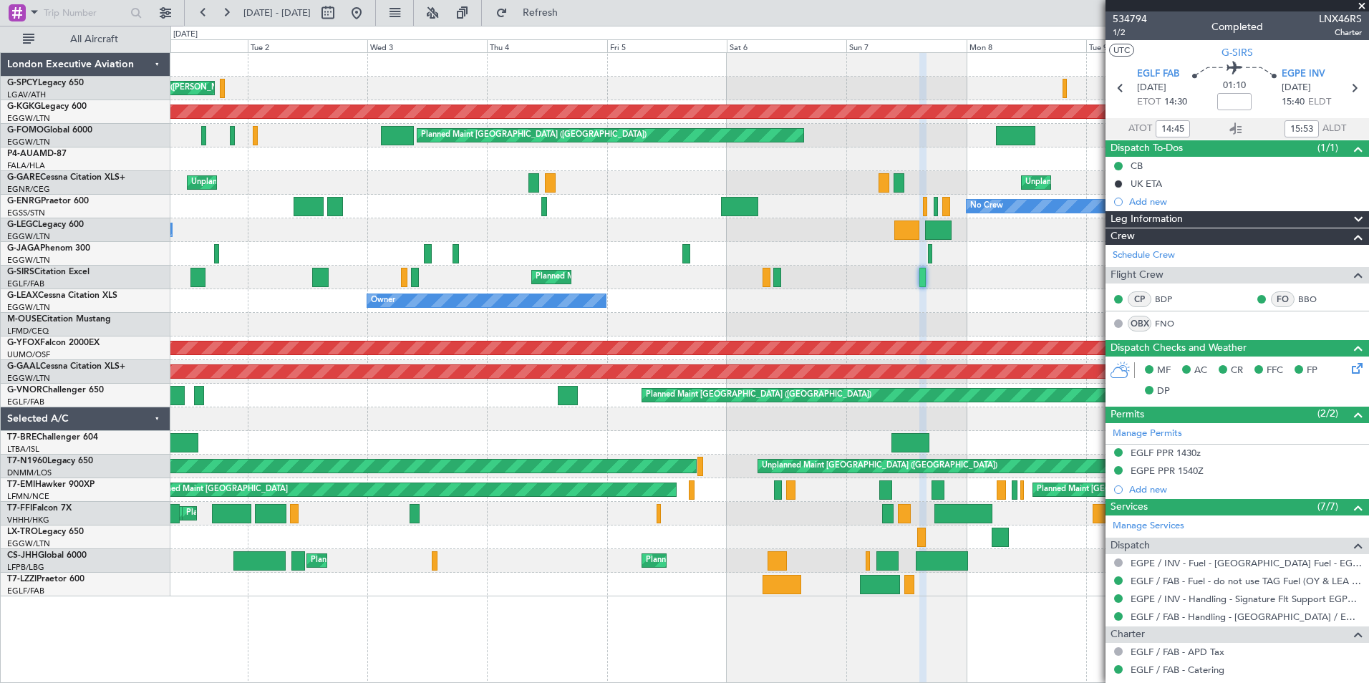
click at [1364, 6] on span at bounding box center [1362, 6] width 14 height 13
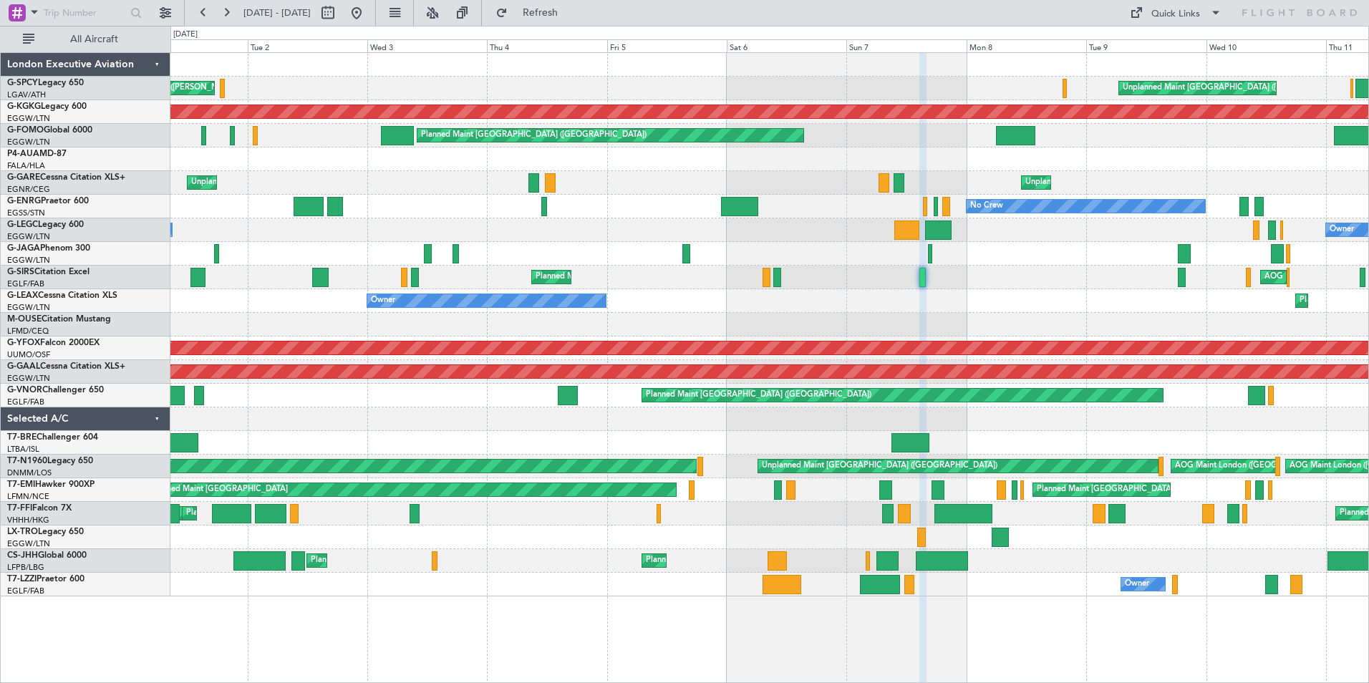
type input "0"
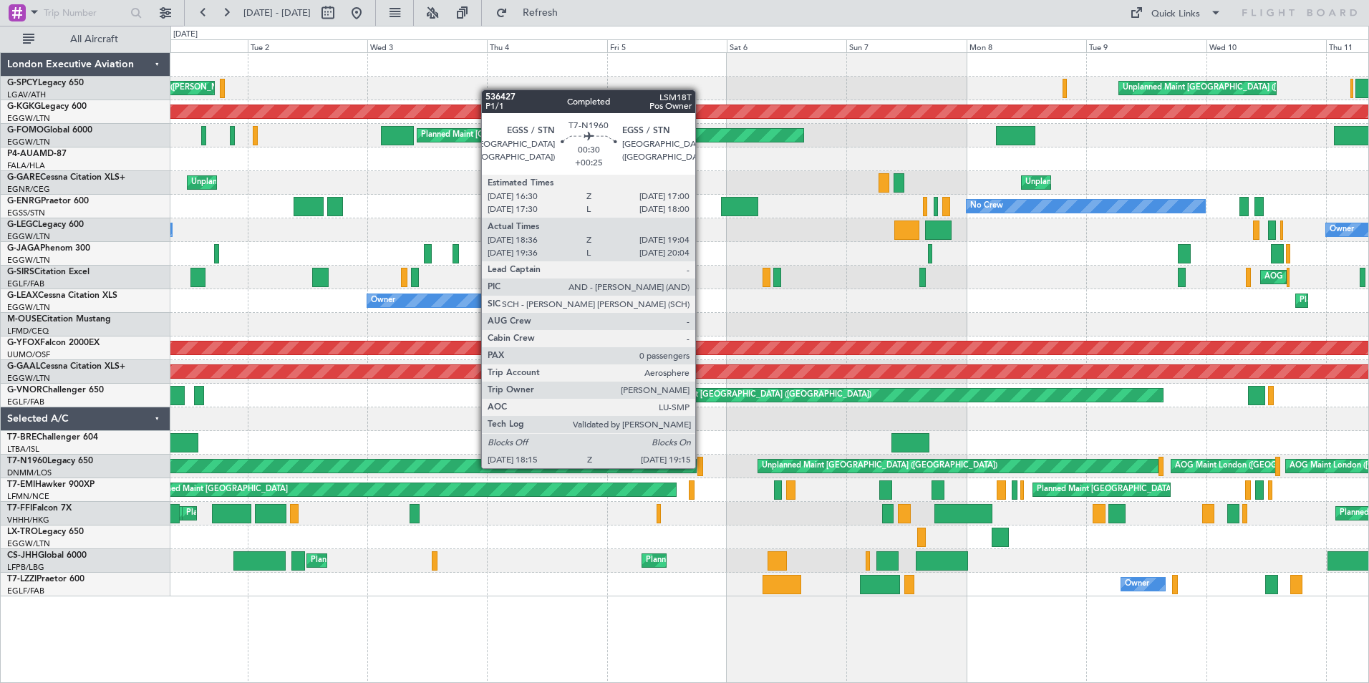
click at [702, 467] on div at bounding box center [700, 466] width 5 height 19
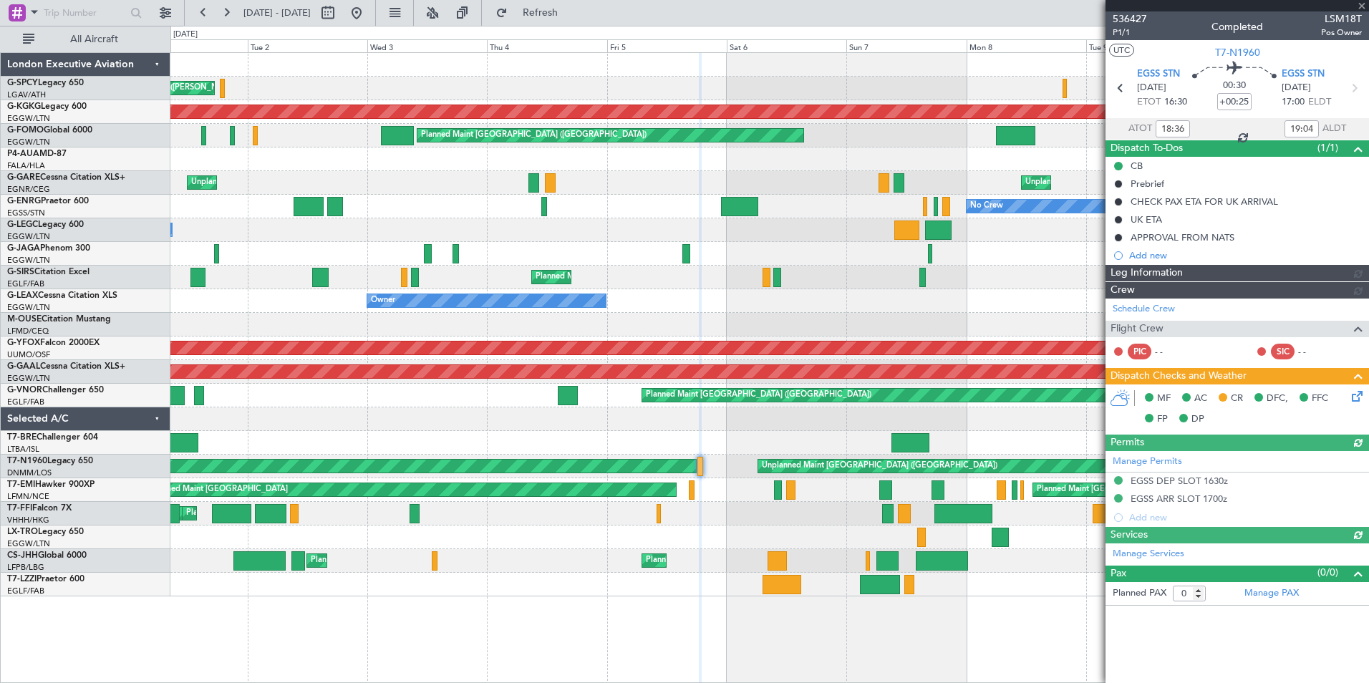
click at [1364, 4] on div at bounding box center [1238, 5] width 264 height 11
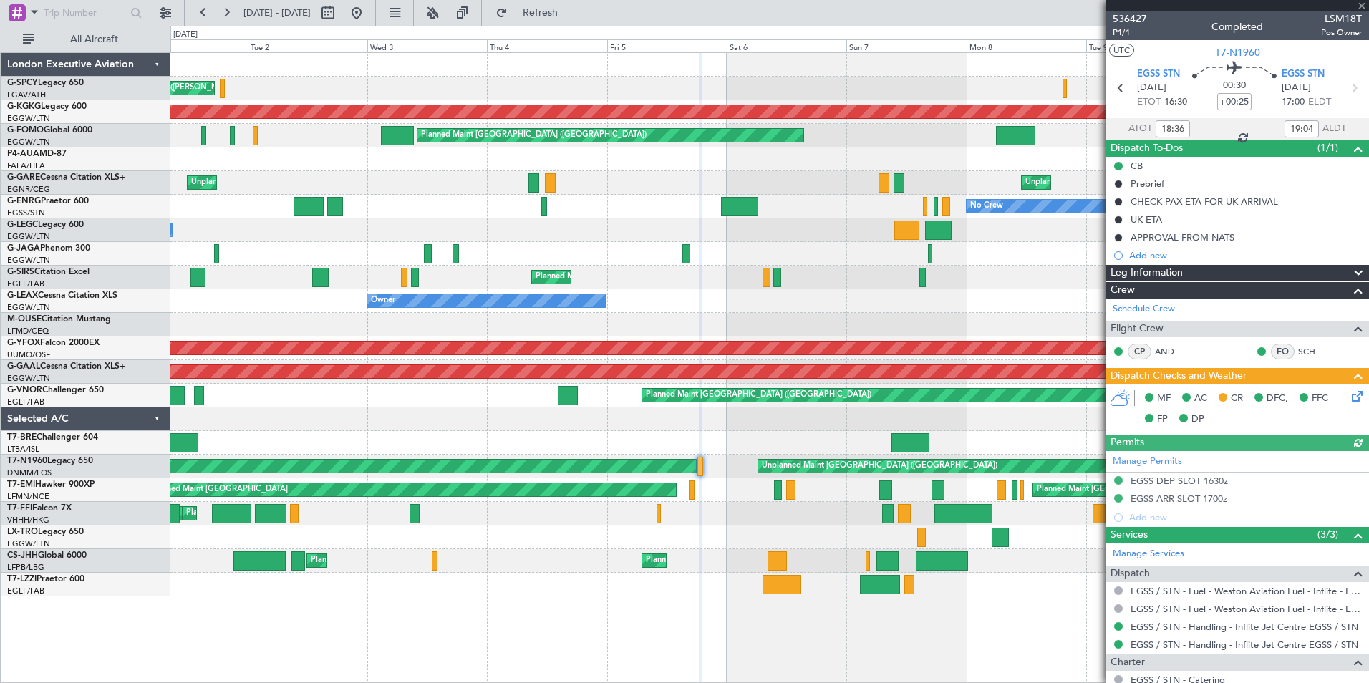
click at [1362, 4] on div at bounding box center [1238, 5] width 264 height 11
click at [1363, 9] on span at bounding box center [1362, 6] width 14 height 13
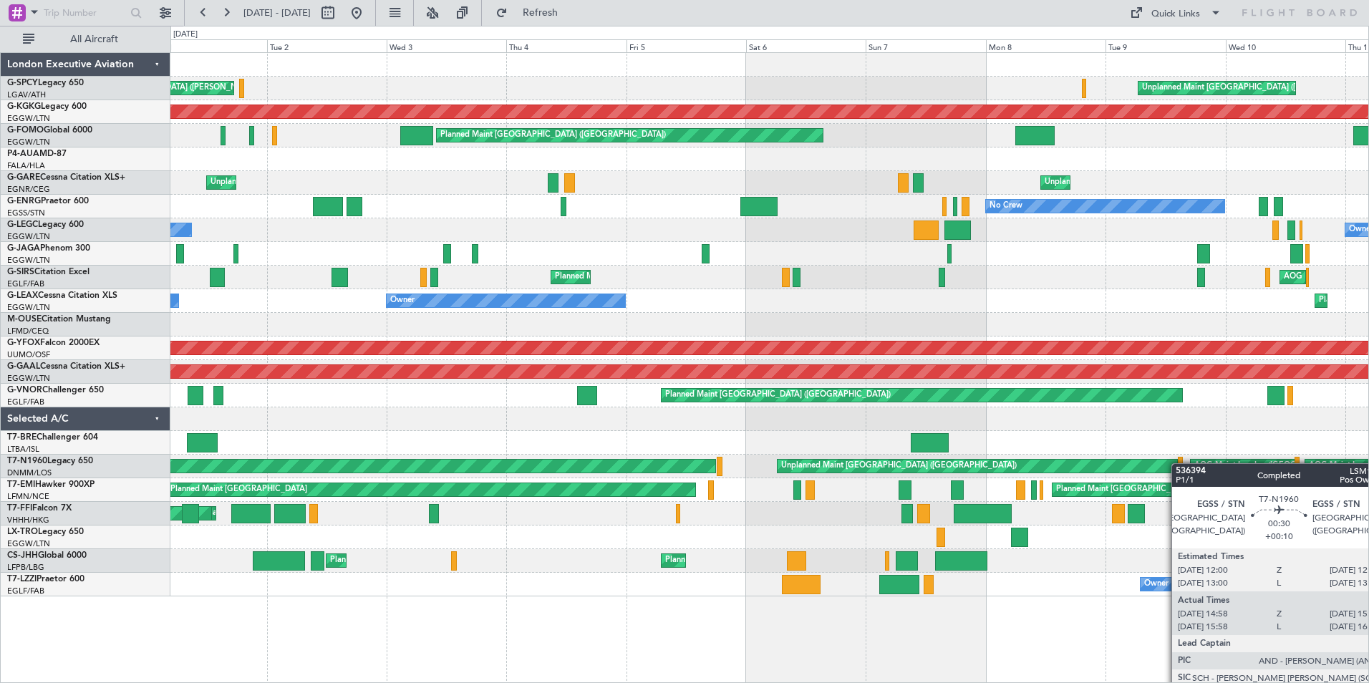
click at [1179, 463] on div at bounding box center [1180, 466] width 4 height 19
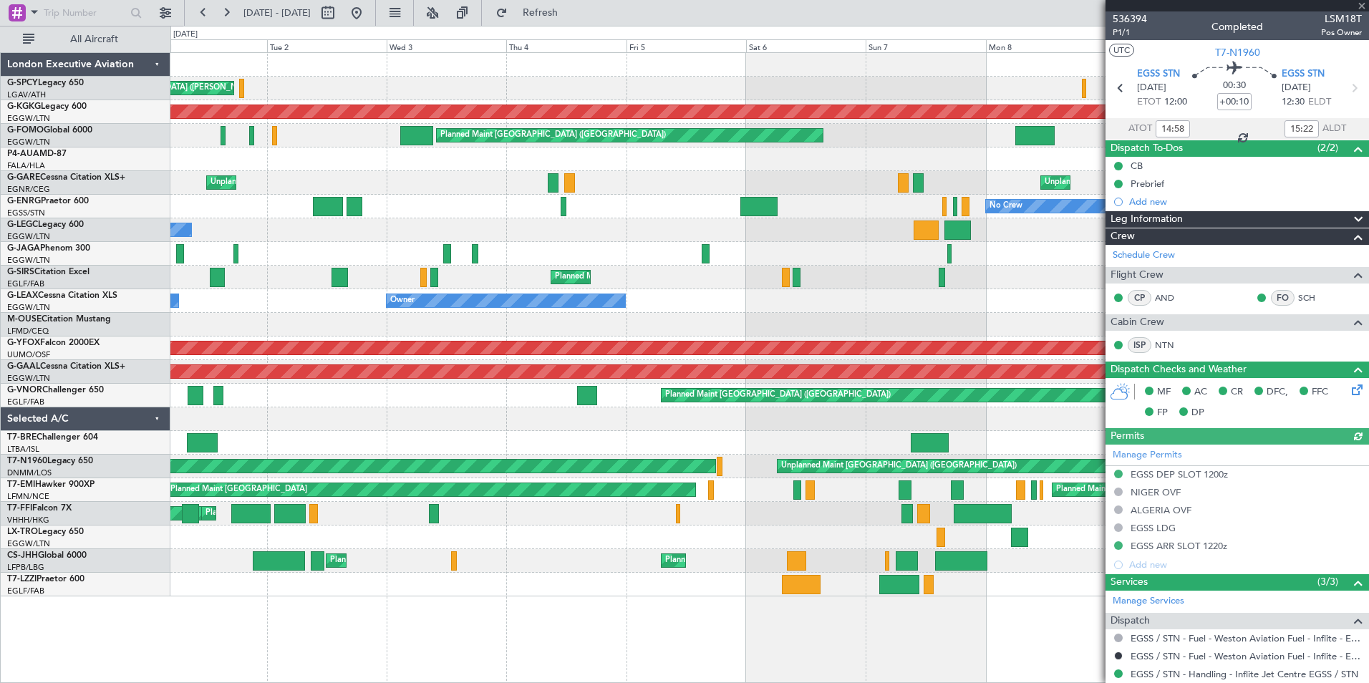
click at [1361, 7] on div at bounding box center [1238, 5] width 264 height 11
click at [1361, 6] on span at bounding box center [1362, 6] width 14 height 13
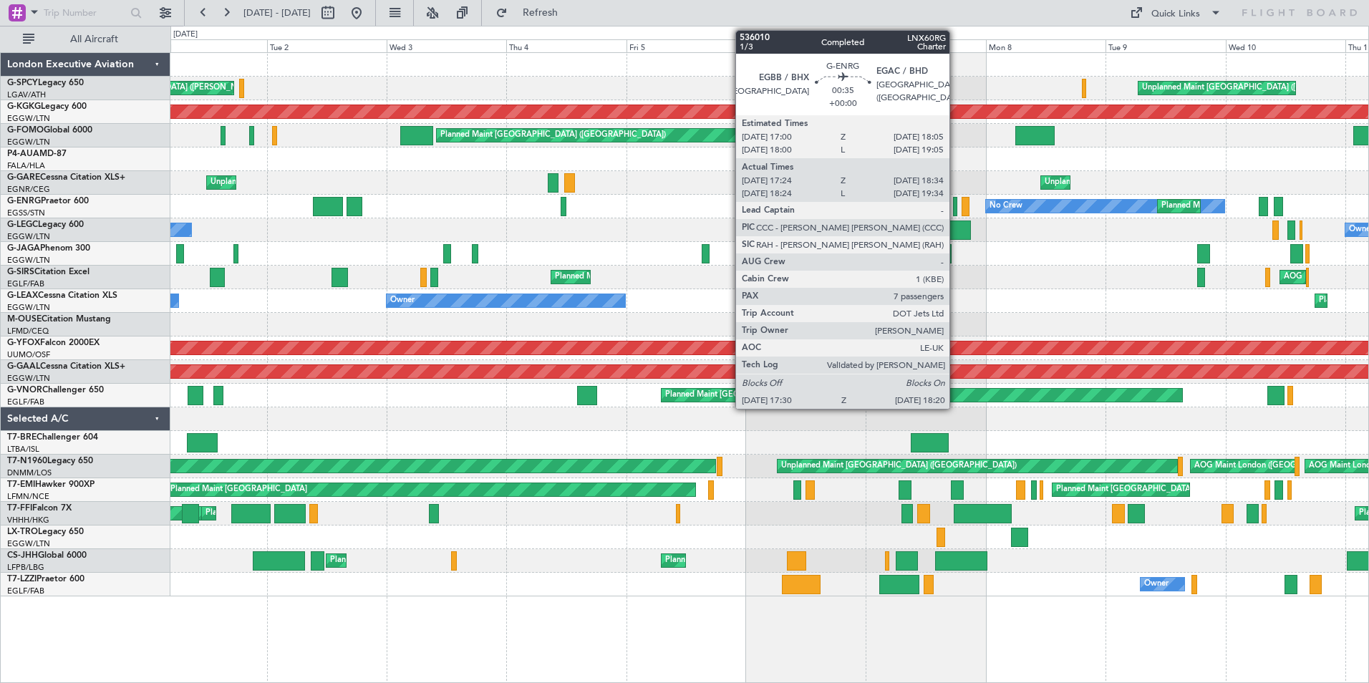
click at [956, 208] on div at bounding box center [955, 206] width 4 height 19
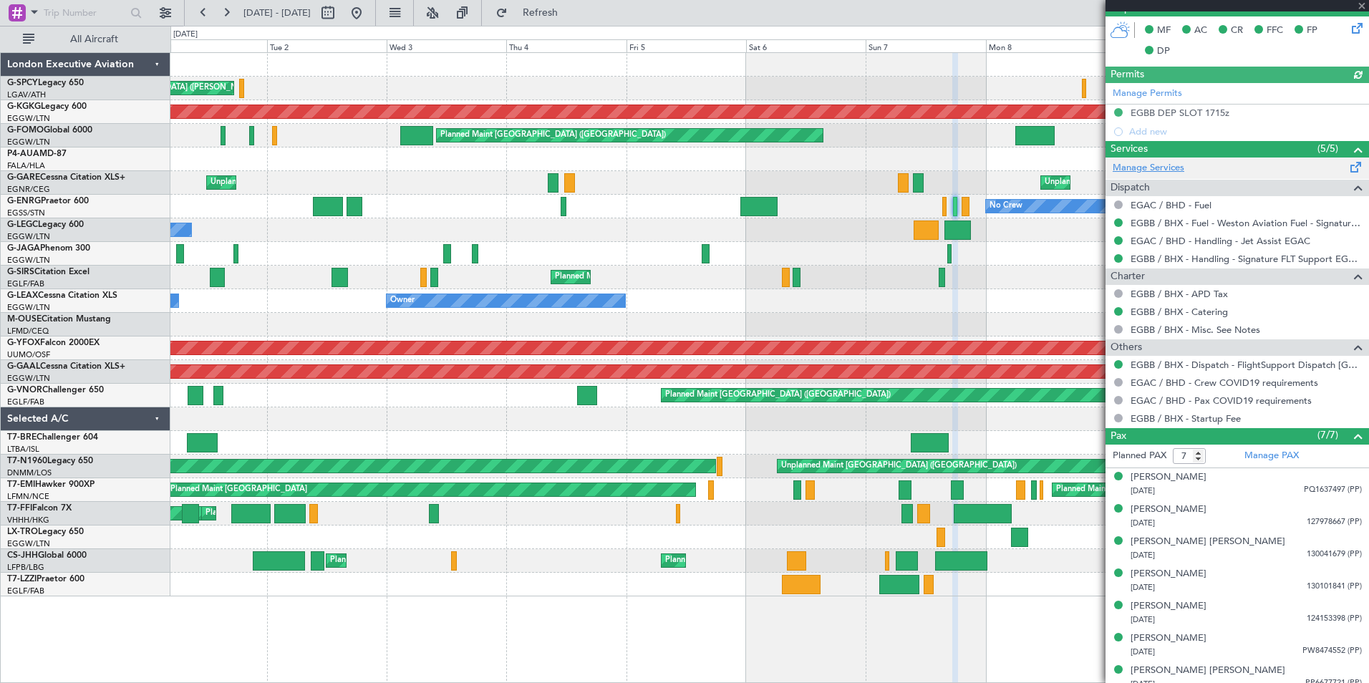
scroll to position [368, 0]
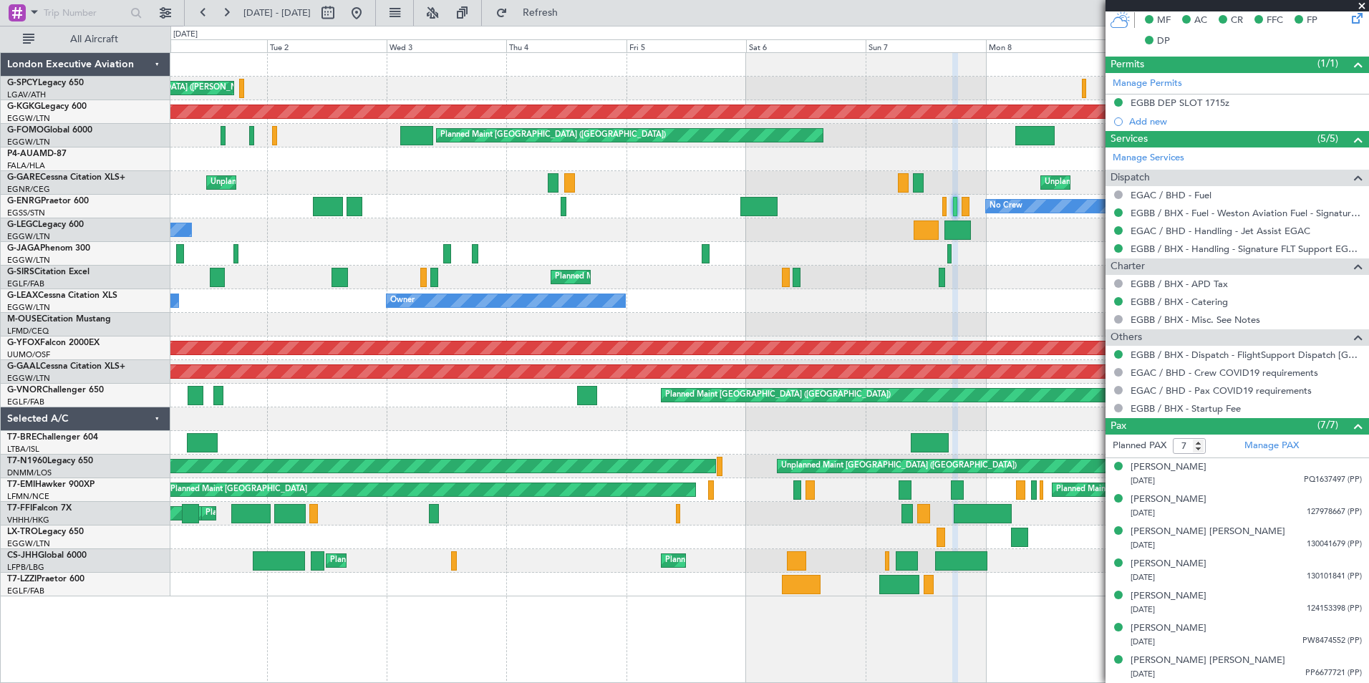
click at [1364, 2] on span at bounding box center [1362, 6] width 14 height 13
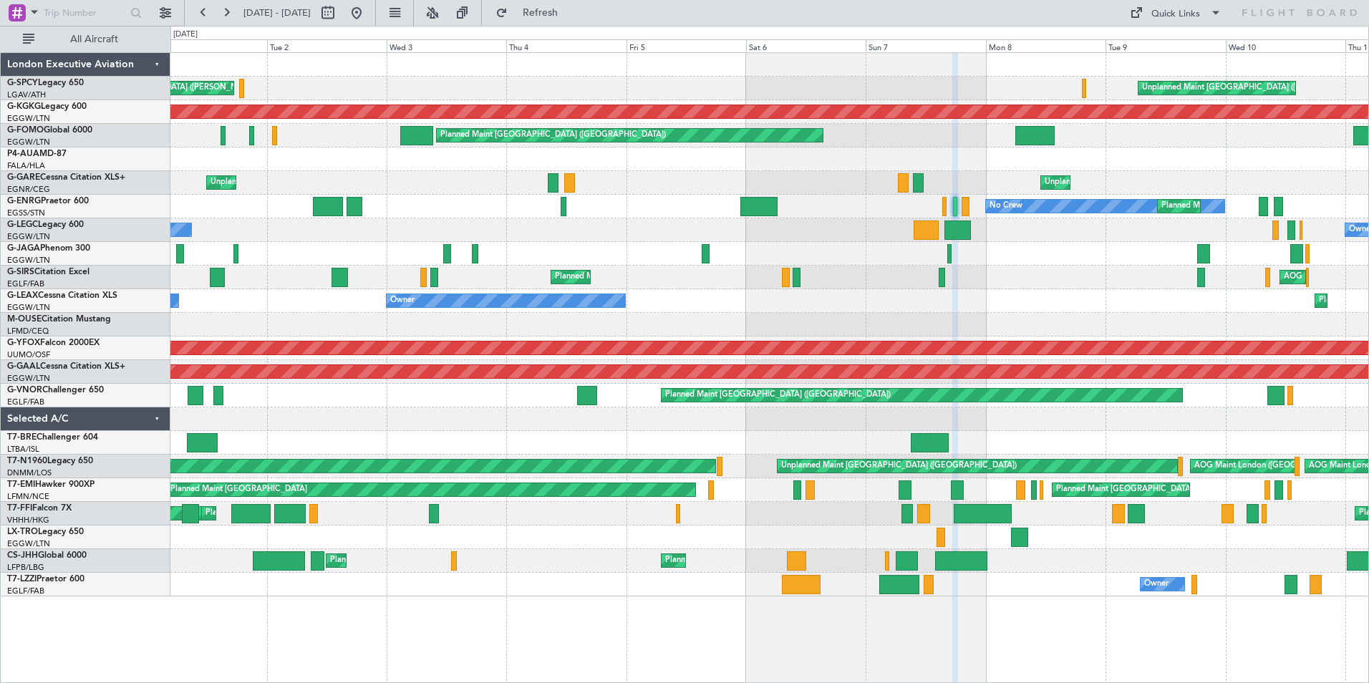
type input "0"
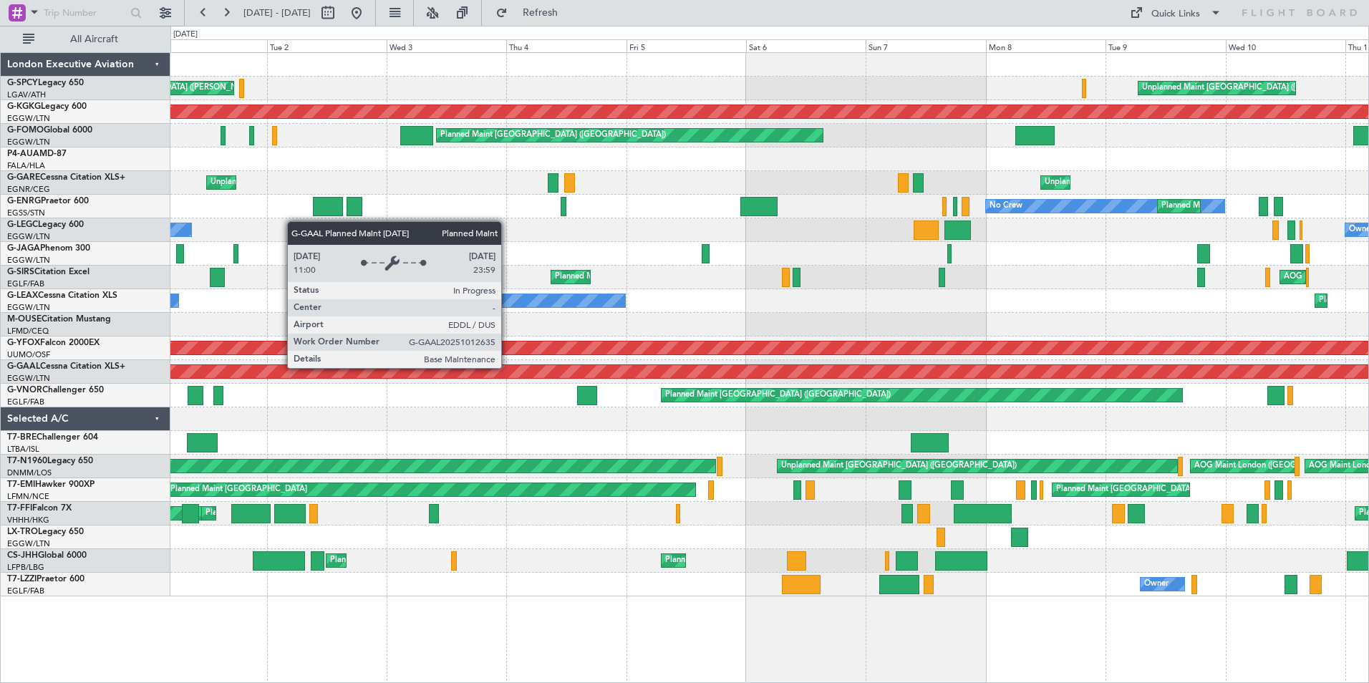
drag, startPoint x: 508, startPoint y: 367, endPoint x: 676, endPoint y: 411, distance: 173.9
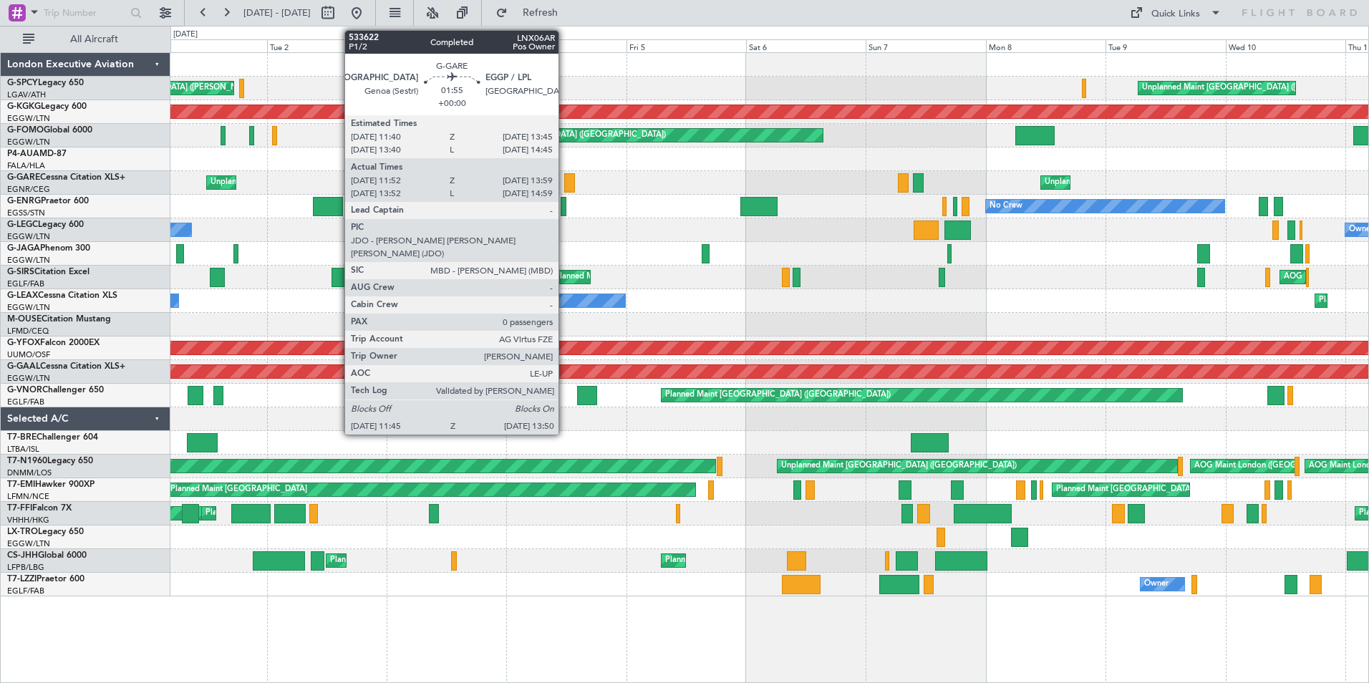
click at [565, 175] on div at bounding box center [569, 182] width 11 height 19
